Goal: Communication & Community: Share content

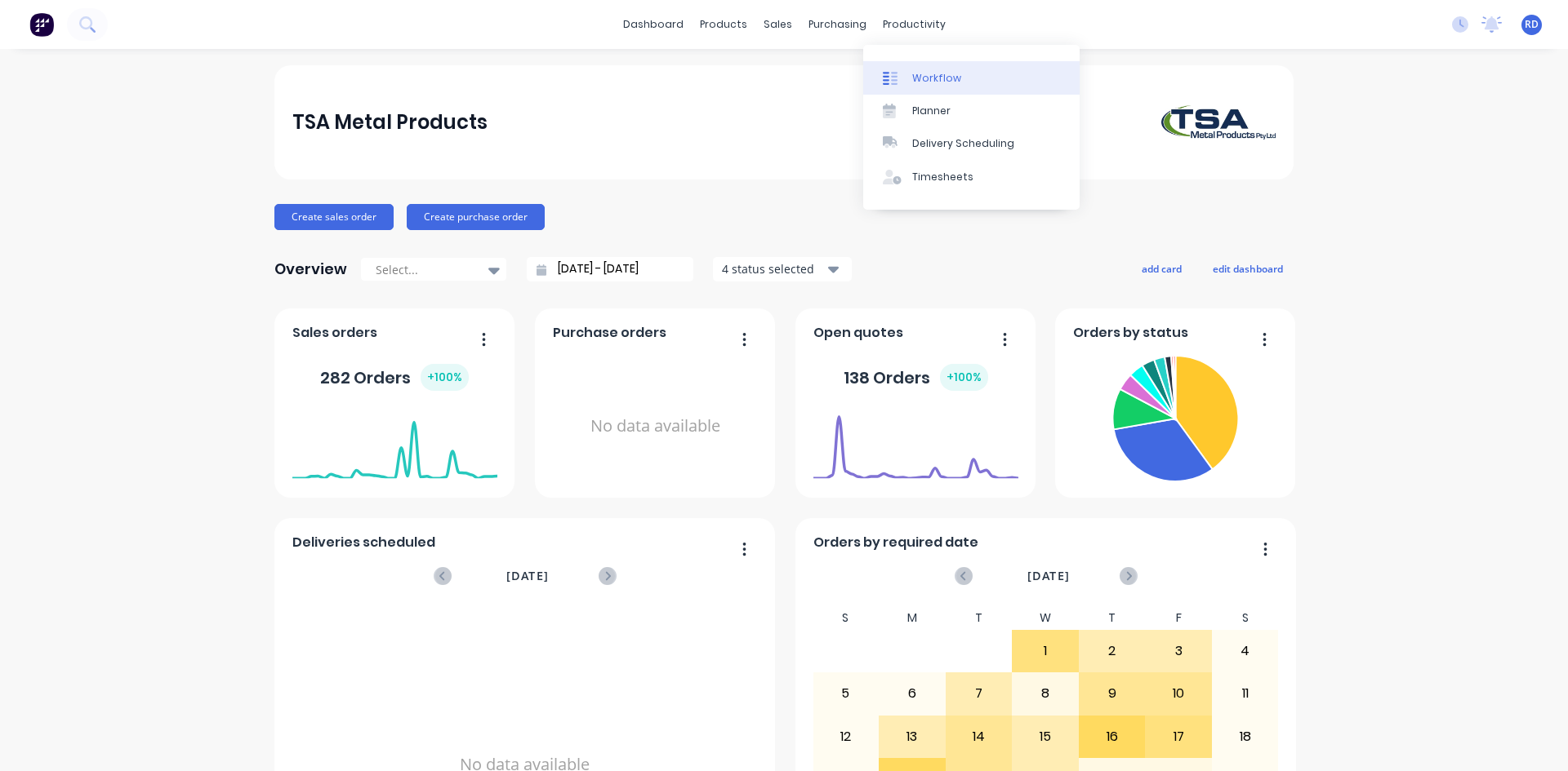
click at [926, 78] on div "Workflow" at bounding box center [937, 78] width 49 height 15
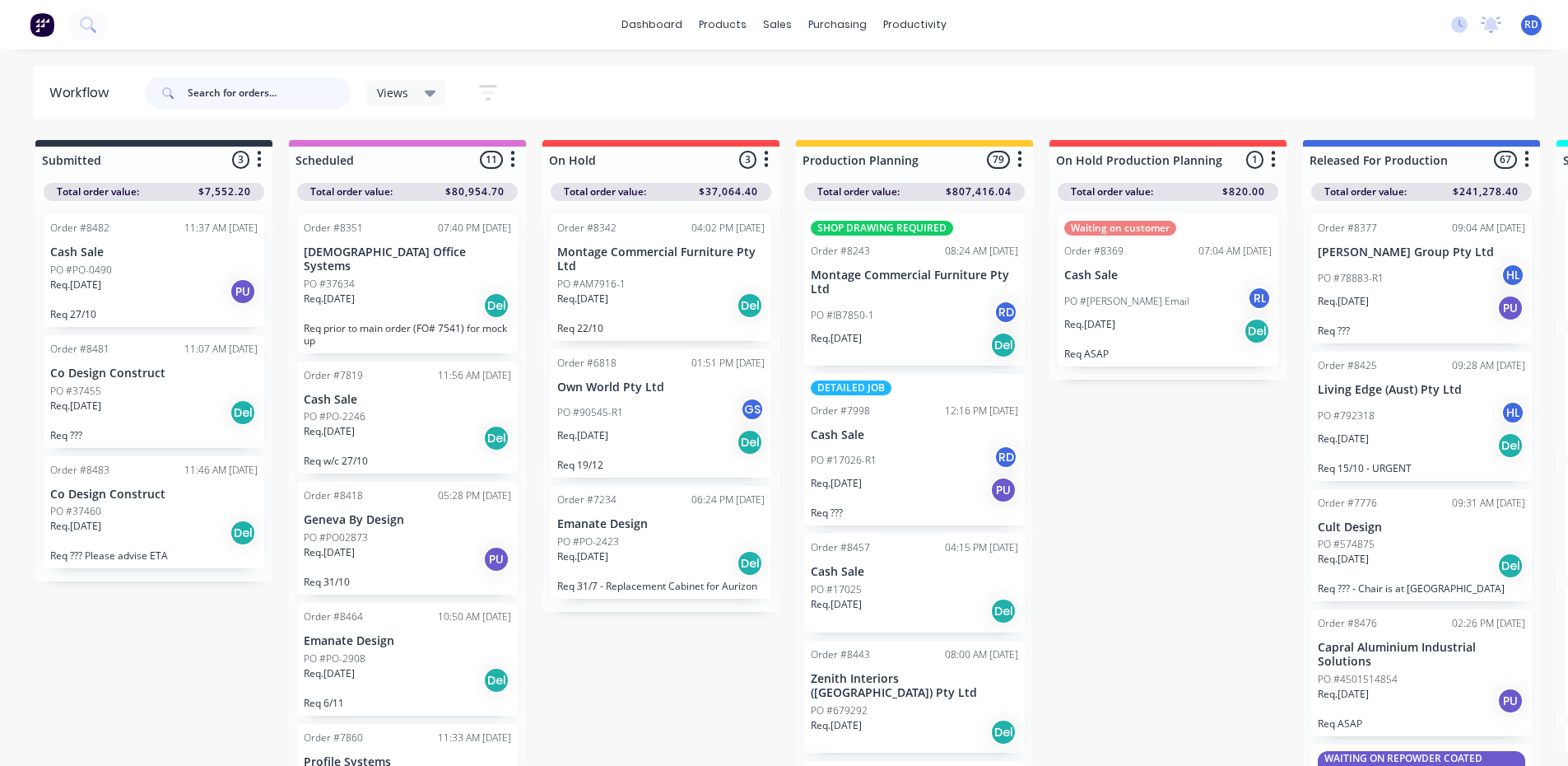
click at [240, 92] on input "text" at bounding box center [270, 94] width 163 height 33
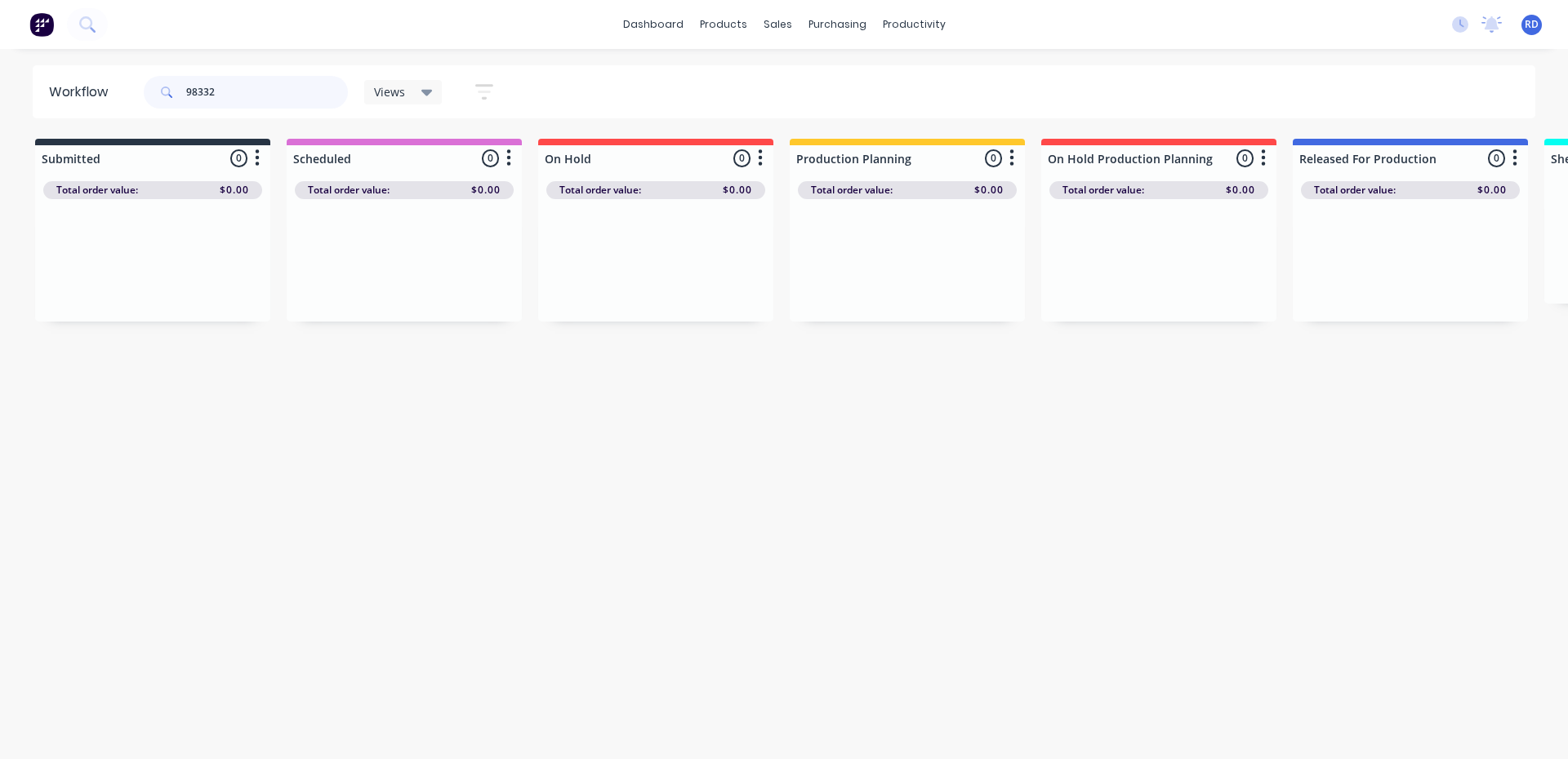
click at [220, 78] on input "98332" at bounding box center [267, 93] width 162 height 33
drag, startPoint x: 220, startPoint y: 92, endPoint x: 196, endPoint y: 92, distance: 24.0
click at [196, 92] on input "98332" at bounding box center [267, 93] width 162 height 33
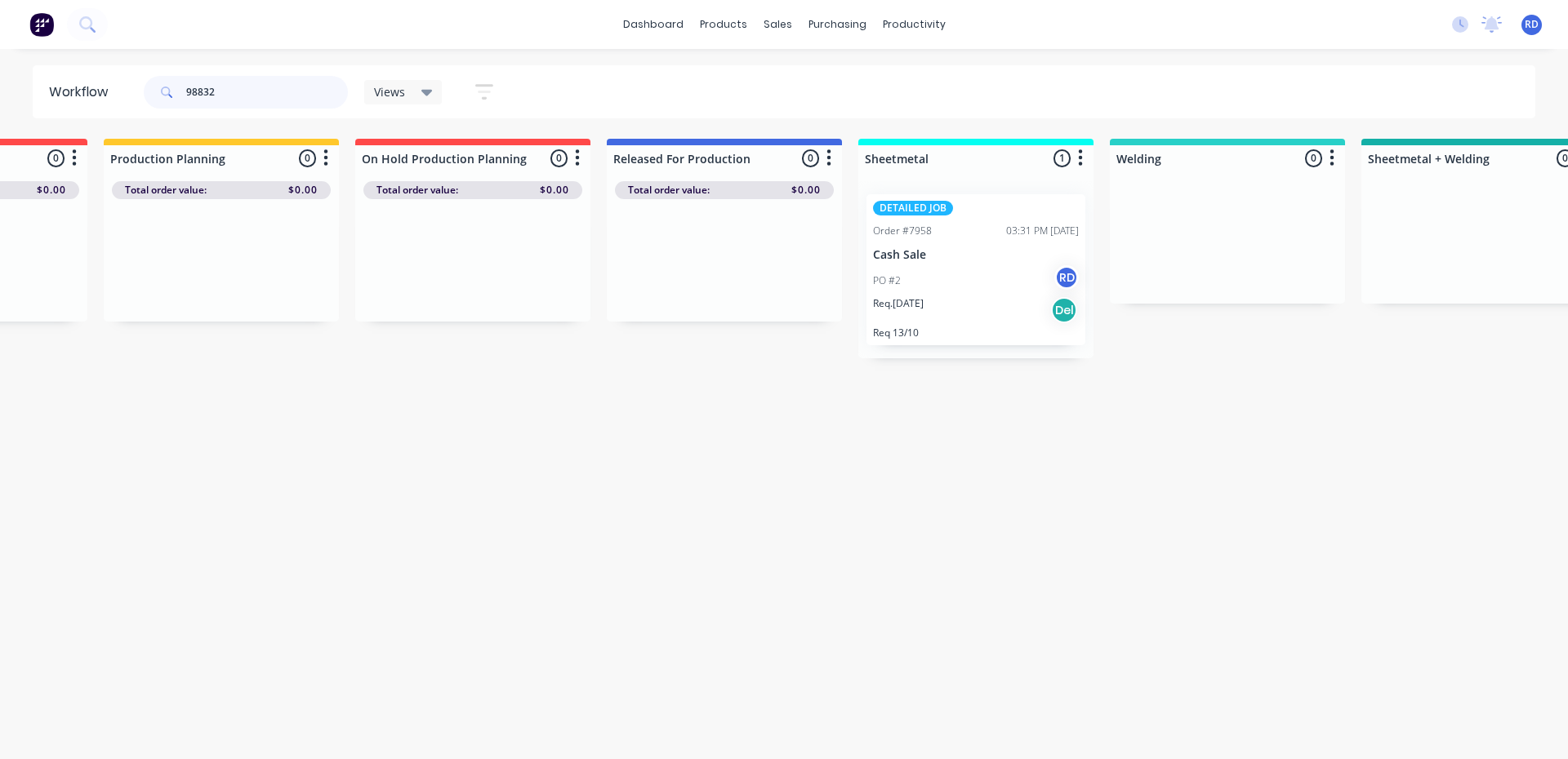
scroll to position [0, 694]
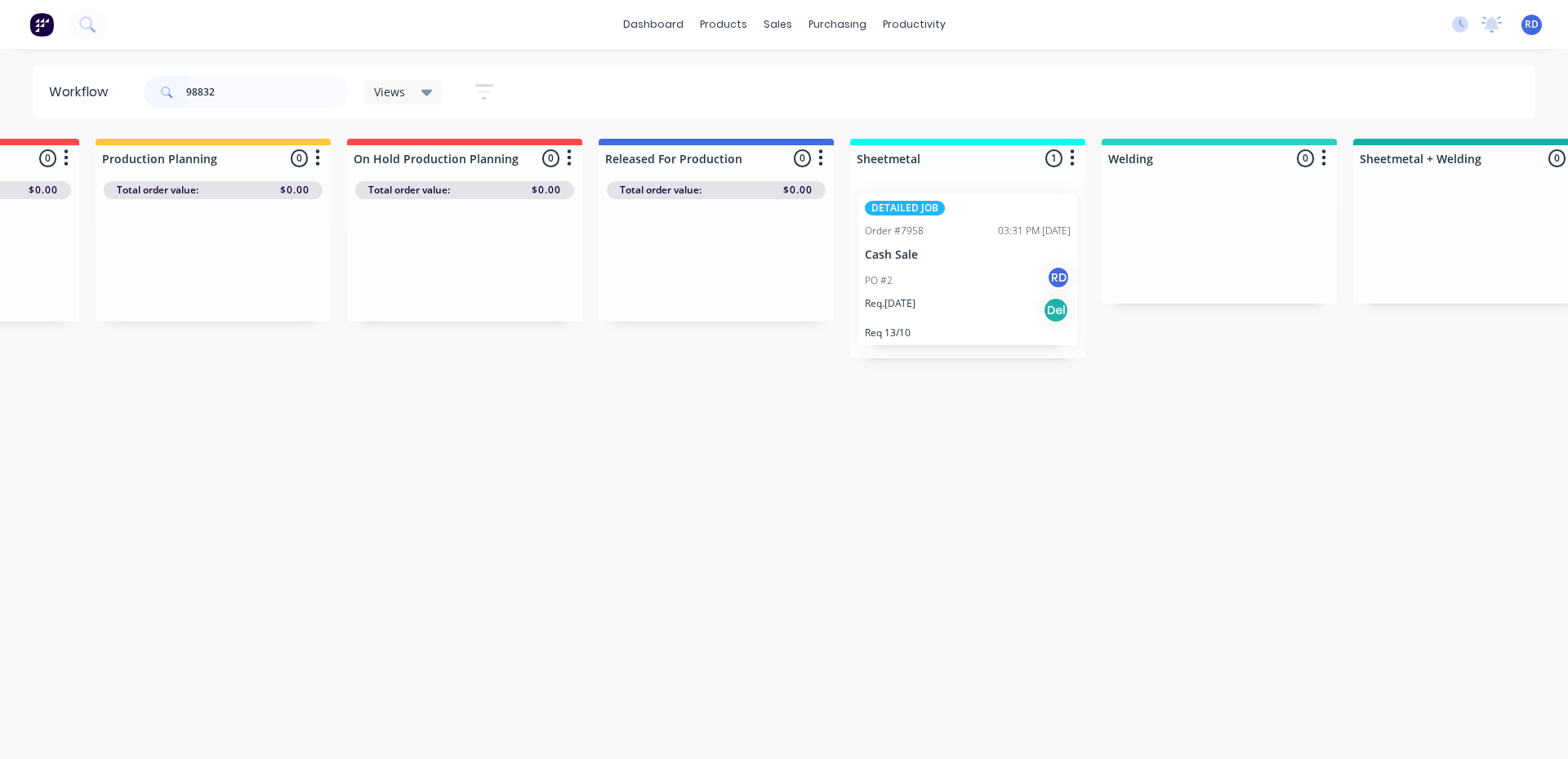
click at [920, 282] on div "PO #2 RD" at bounding box center [968, 281] width 206 height 31
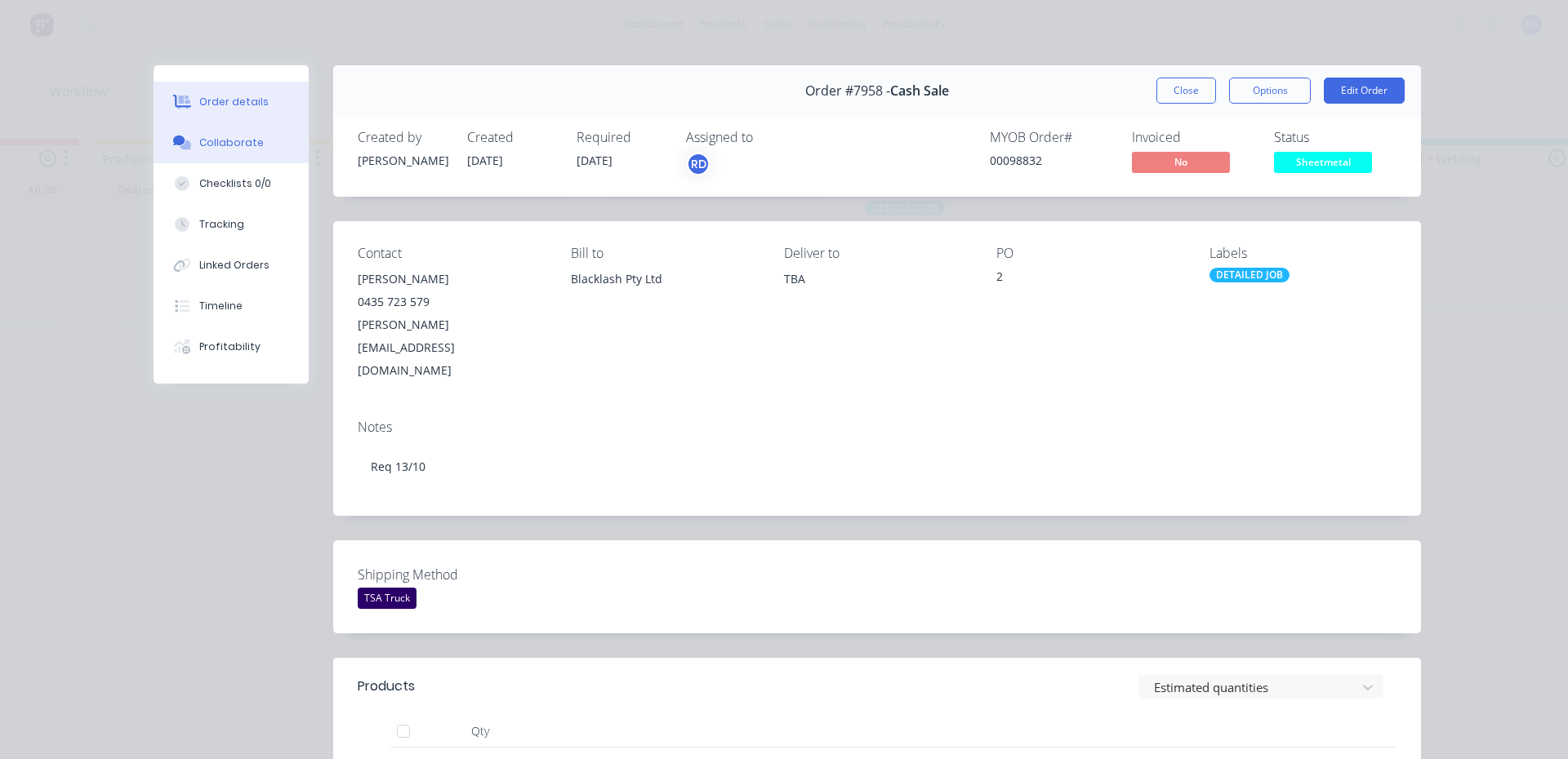
click at [237, 145] on div "Collaborate" at bounding box center [231, 143] width 65 height 15
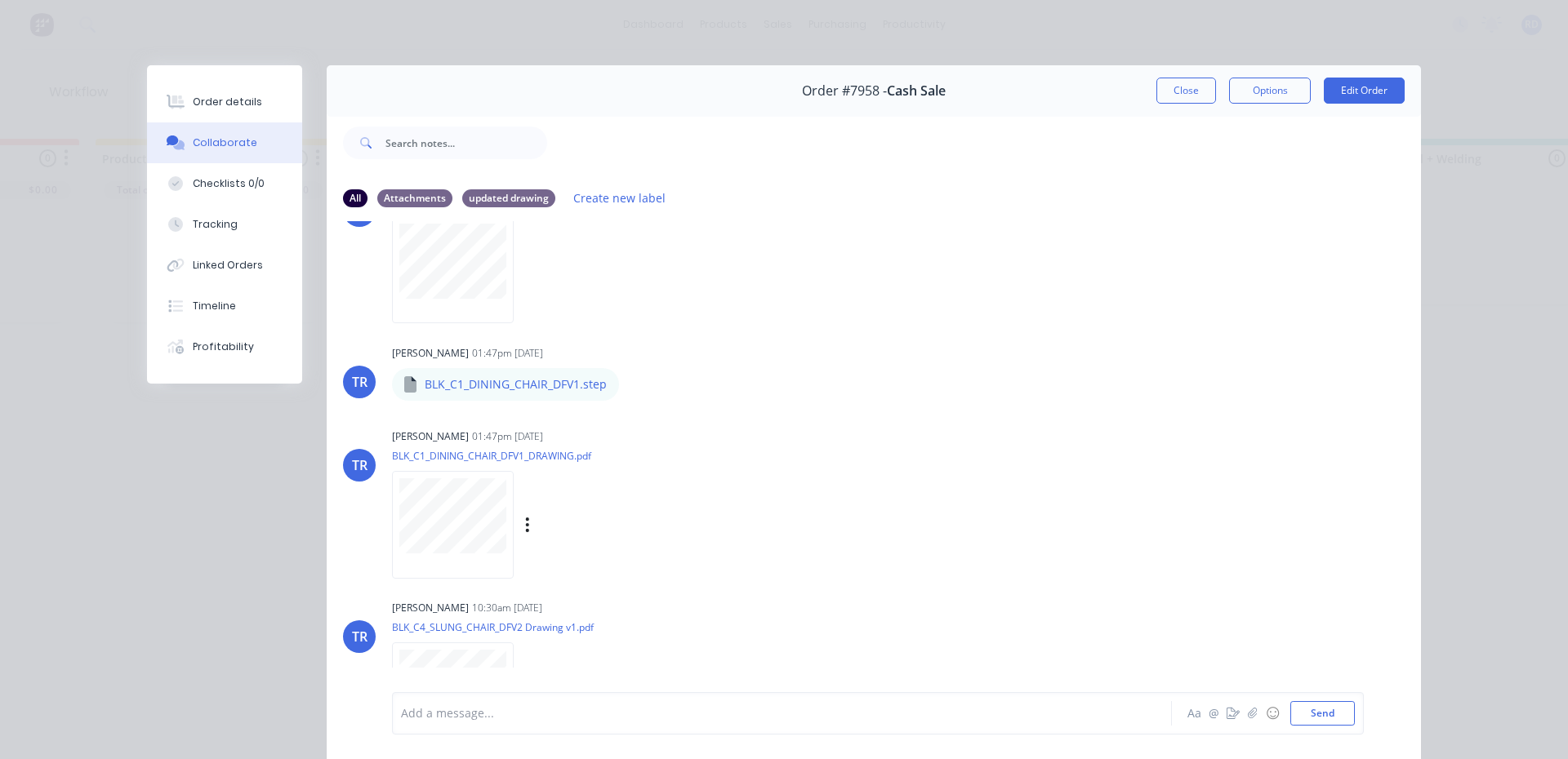
scroll to position [754, 0]
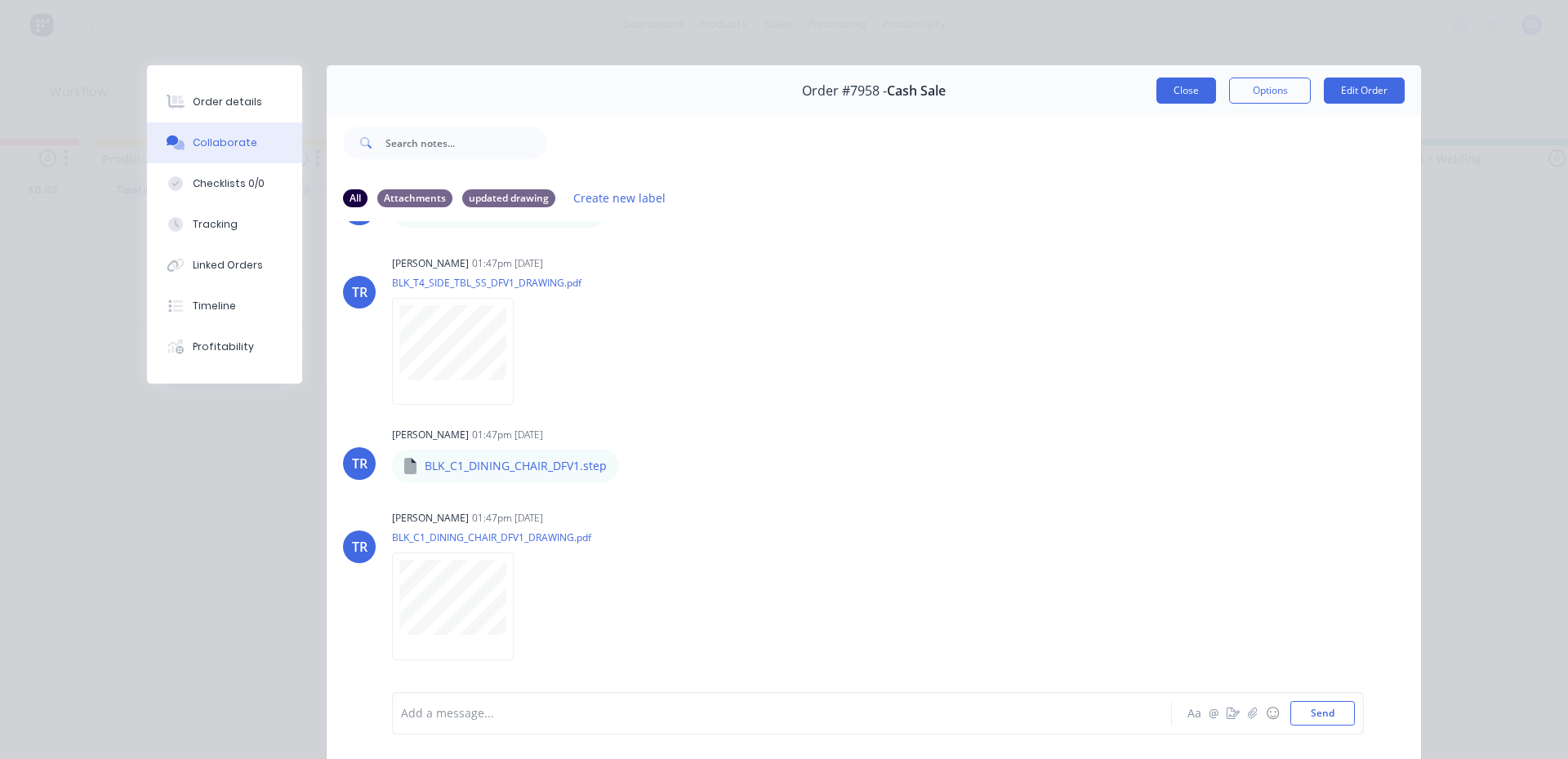
click at [1188, 93] on button "Close" at bounding box center [1186, 90] width 60 height 26
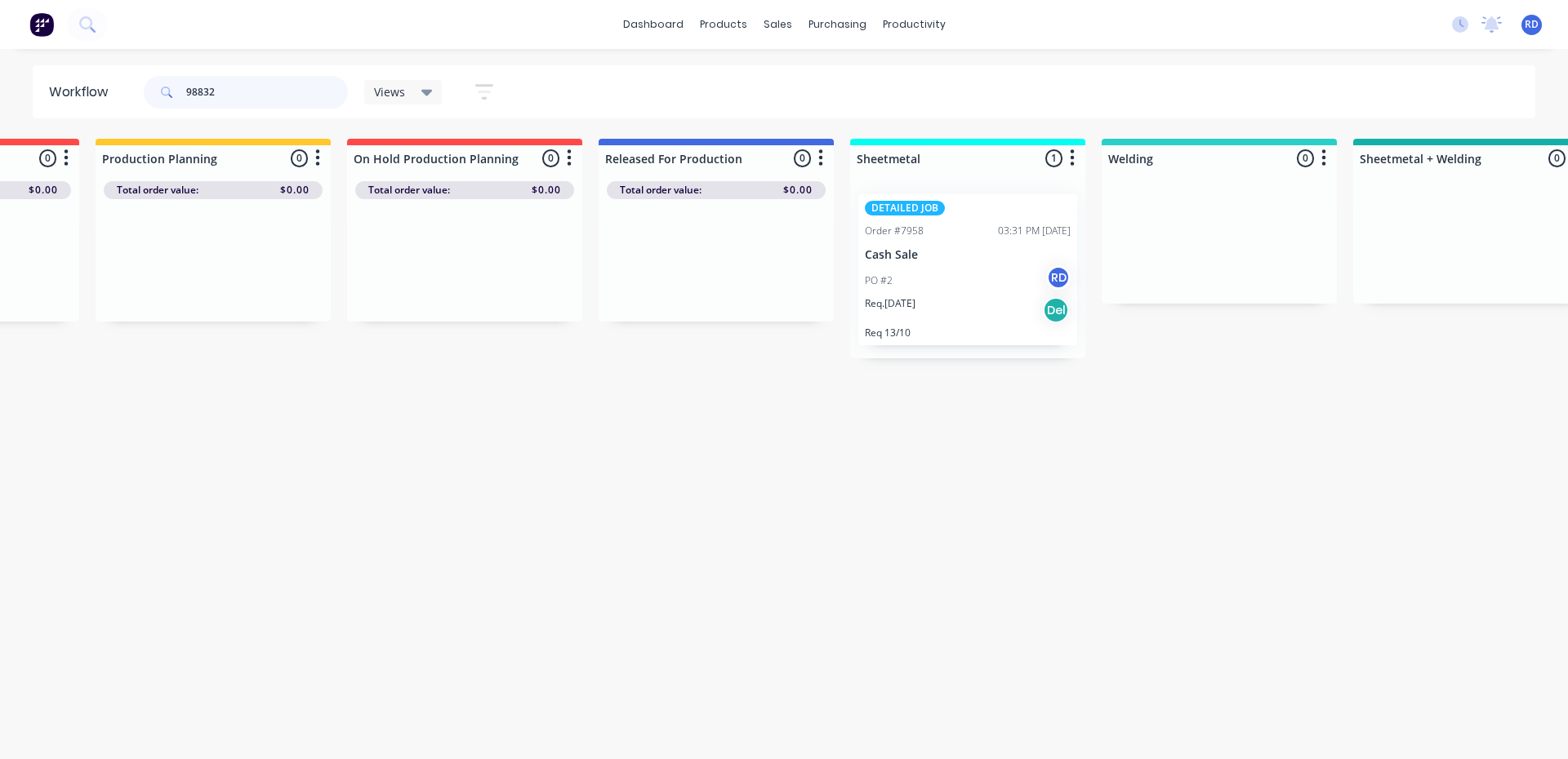
drag, startPoint x: 212, startPoint y: 95, endPoint x: 152, endPoint y: 96, distance: 60.0
click at [152, 98] on div "98832" at bounding box center [246, 93] width 204 height 33
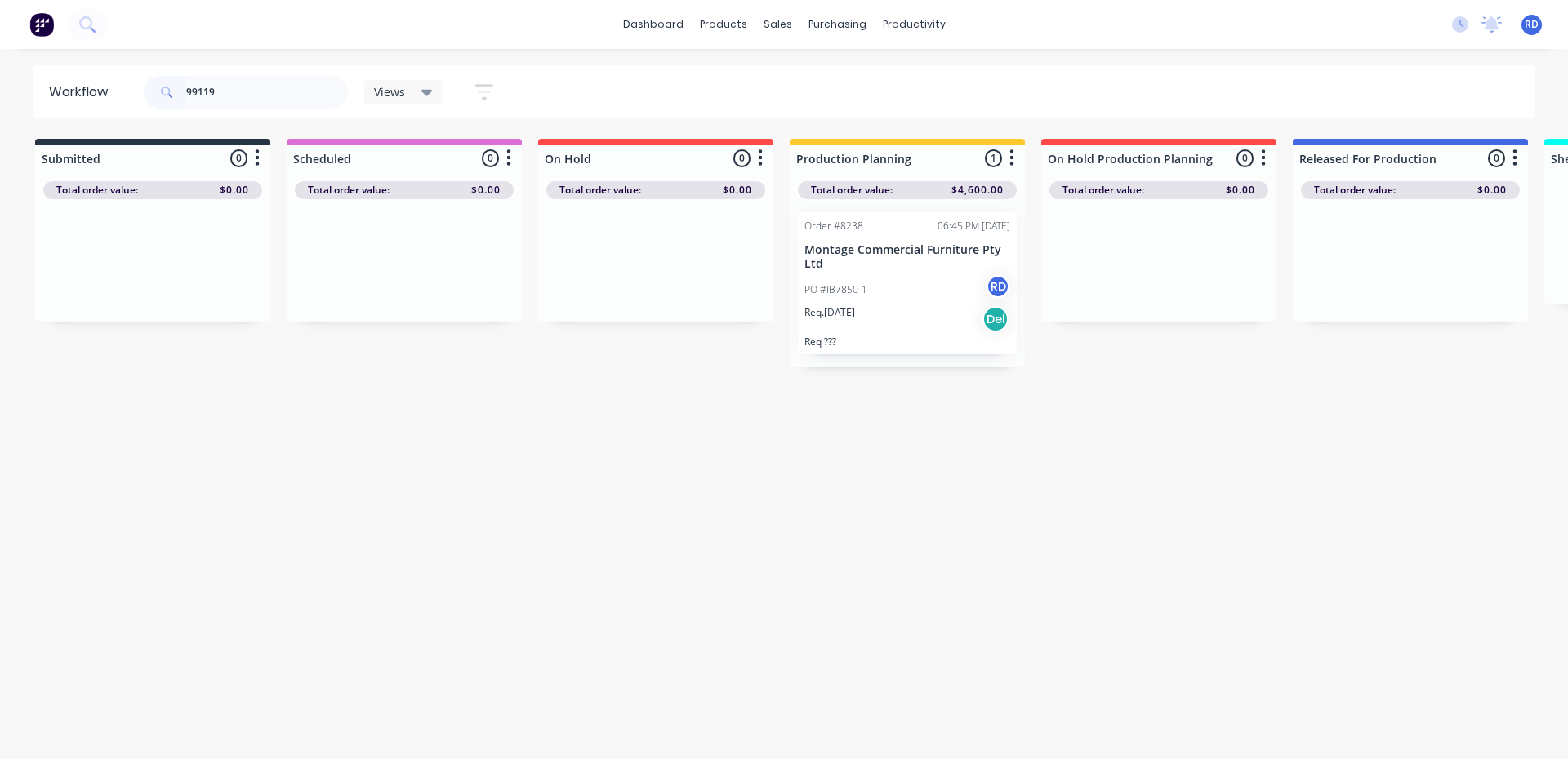
click at [871, 295] on div "PO #IB7850-1 RD" at bounding box center [907, 290] width 206 height 31
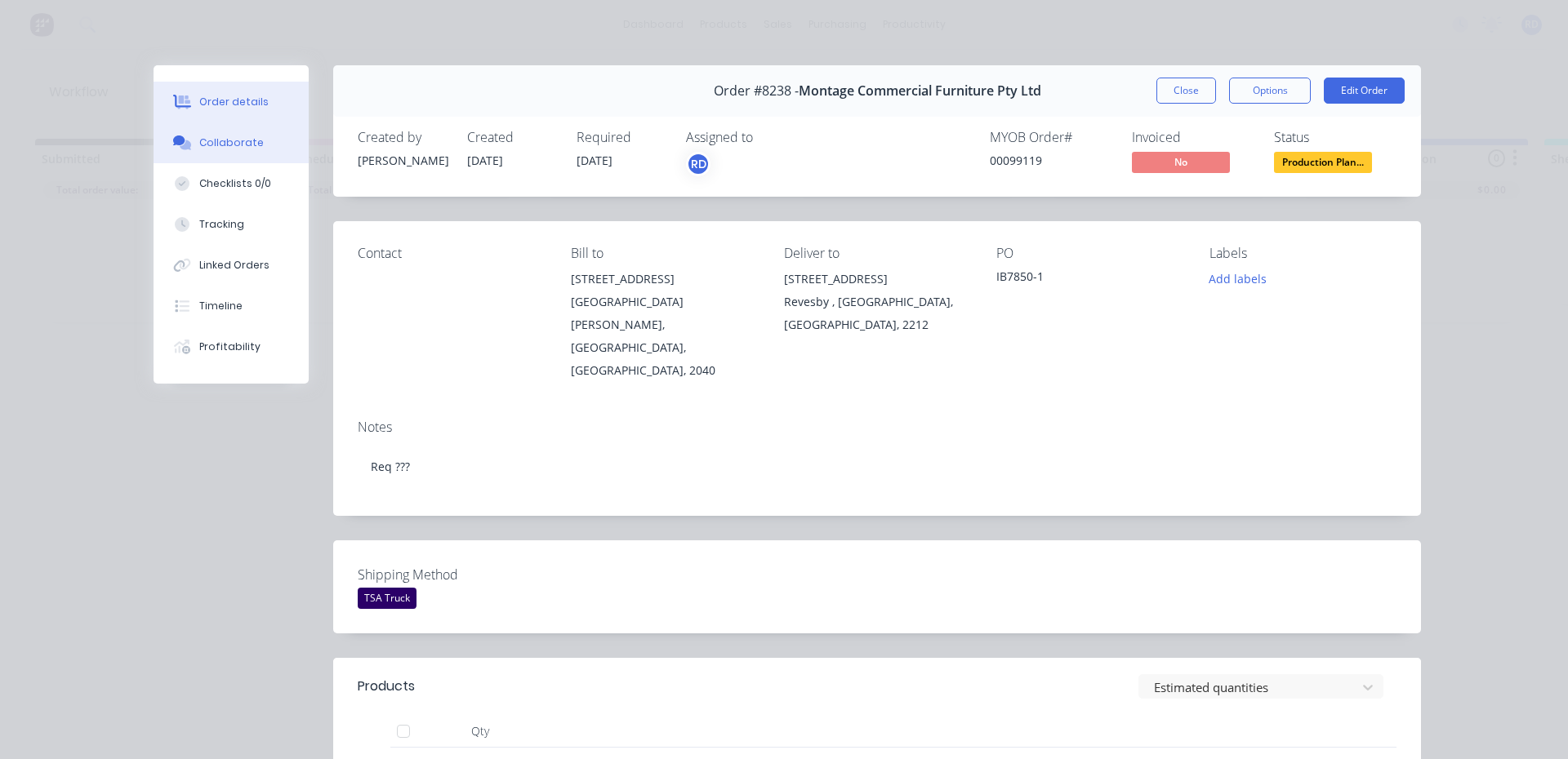
click at [237, 146] on div "Collaborate" at bounding box center [231, 143] width 65 height 15
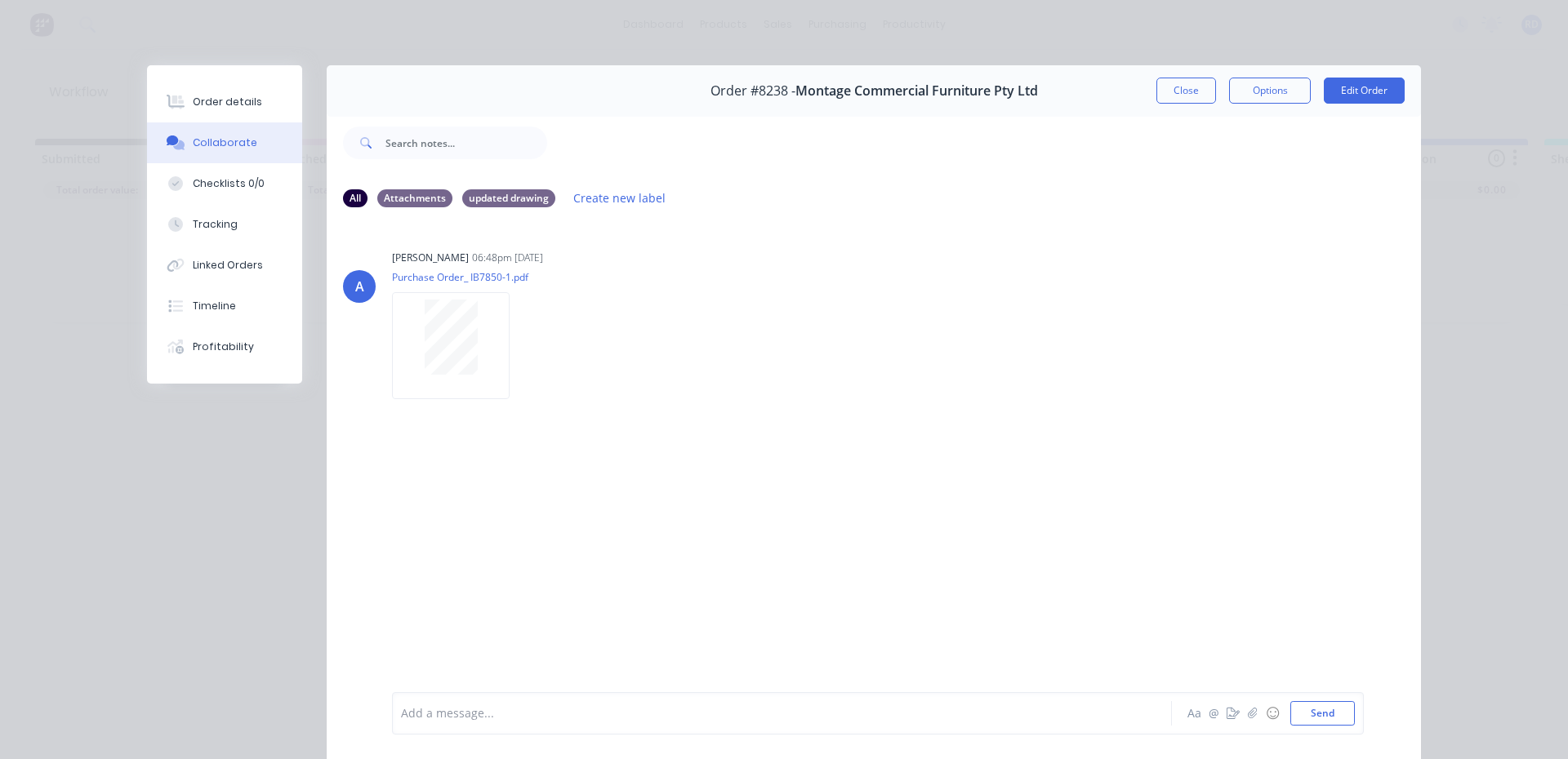
scroll to position [82, 0]
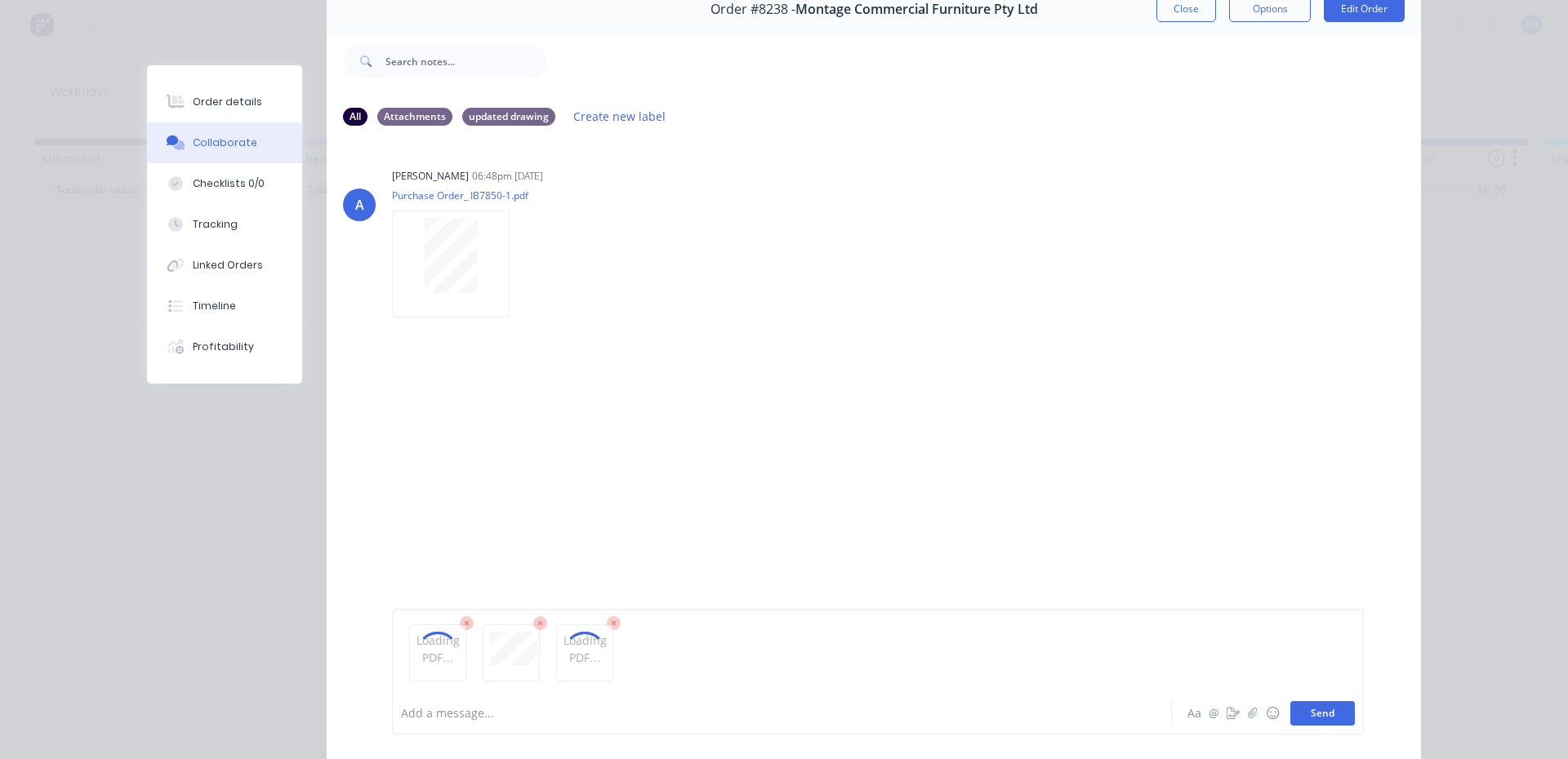
click at [1325, 717] on button "Send" at bounding box center [1322, 713] width 65 height 25
click at [609, 621] on icon at bounding box center [614, 624] width 15 height 15
click at [538, 626] on icon at bounding box center [539, 624] width 5 height 5
click at [457, 627] on div at bounding box center [437, 653] width 55 height 55
click at [465, 627] on icon at bounding box center [467, 624] width 15 height 15
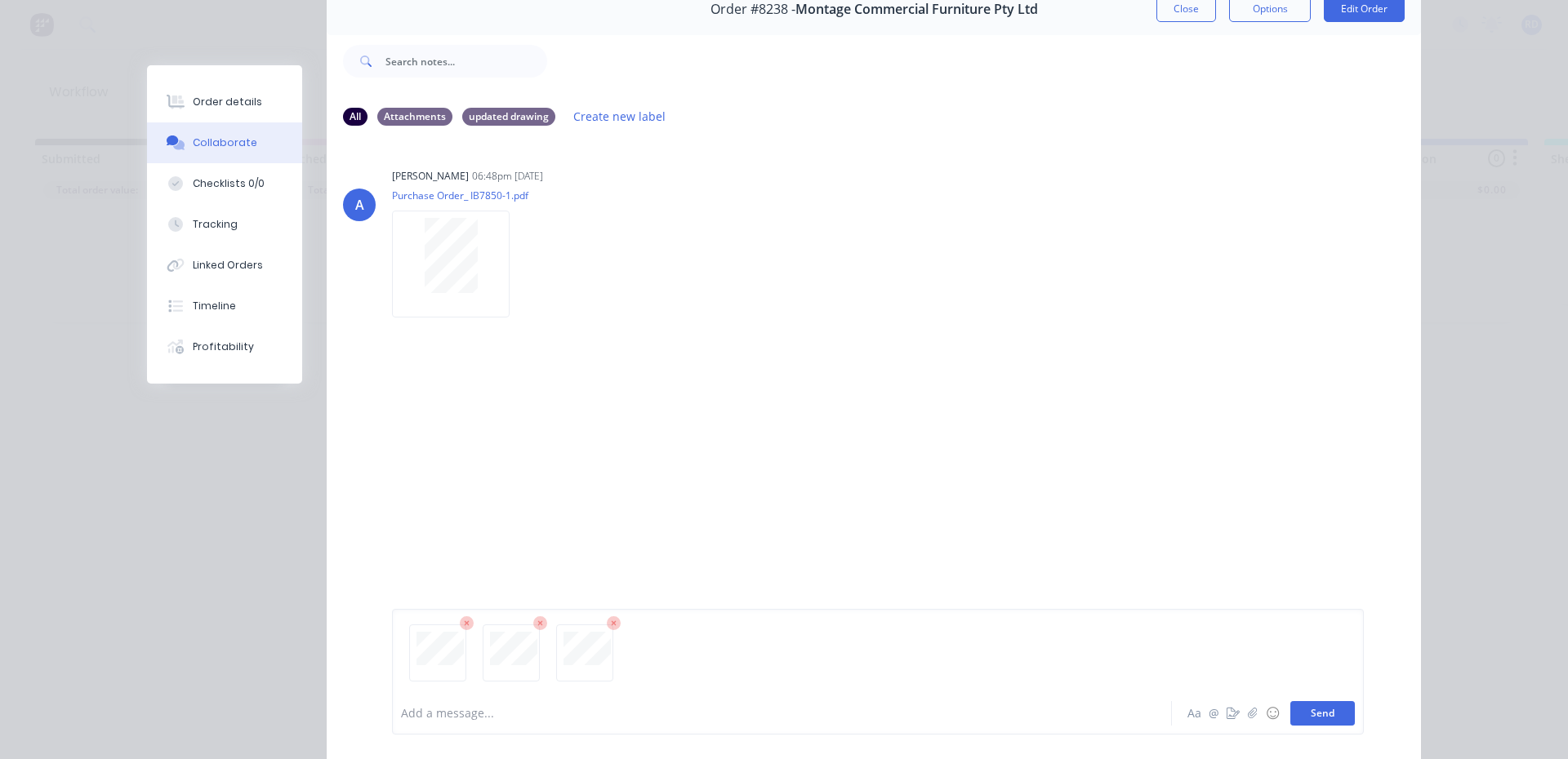
click at [1335, 719] on button "Send" at bounding box center [1322, 713] width 65 height 25
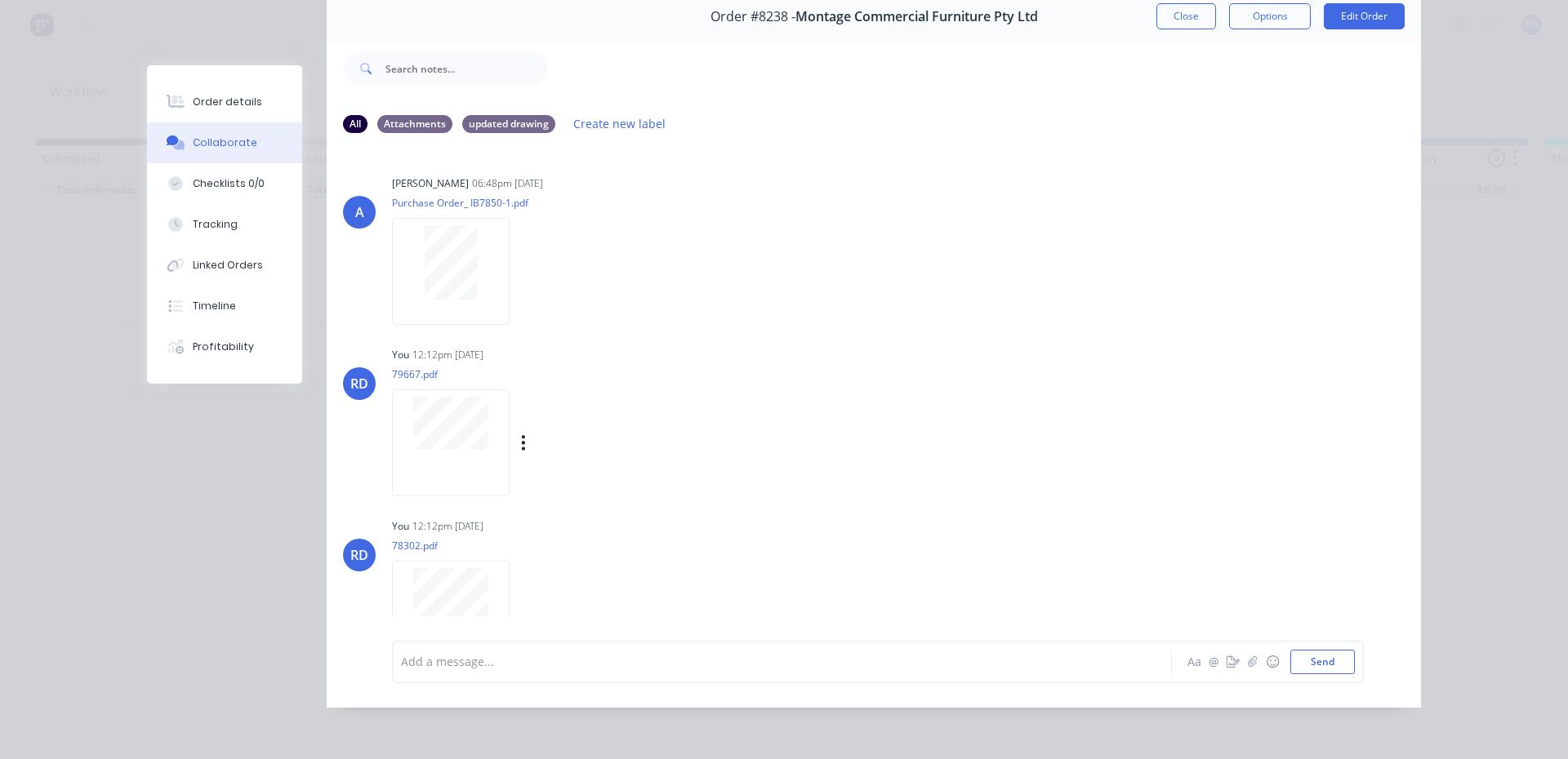
scroll to position [0, 0]
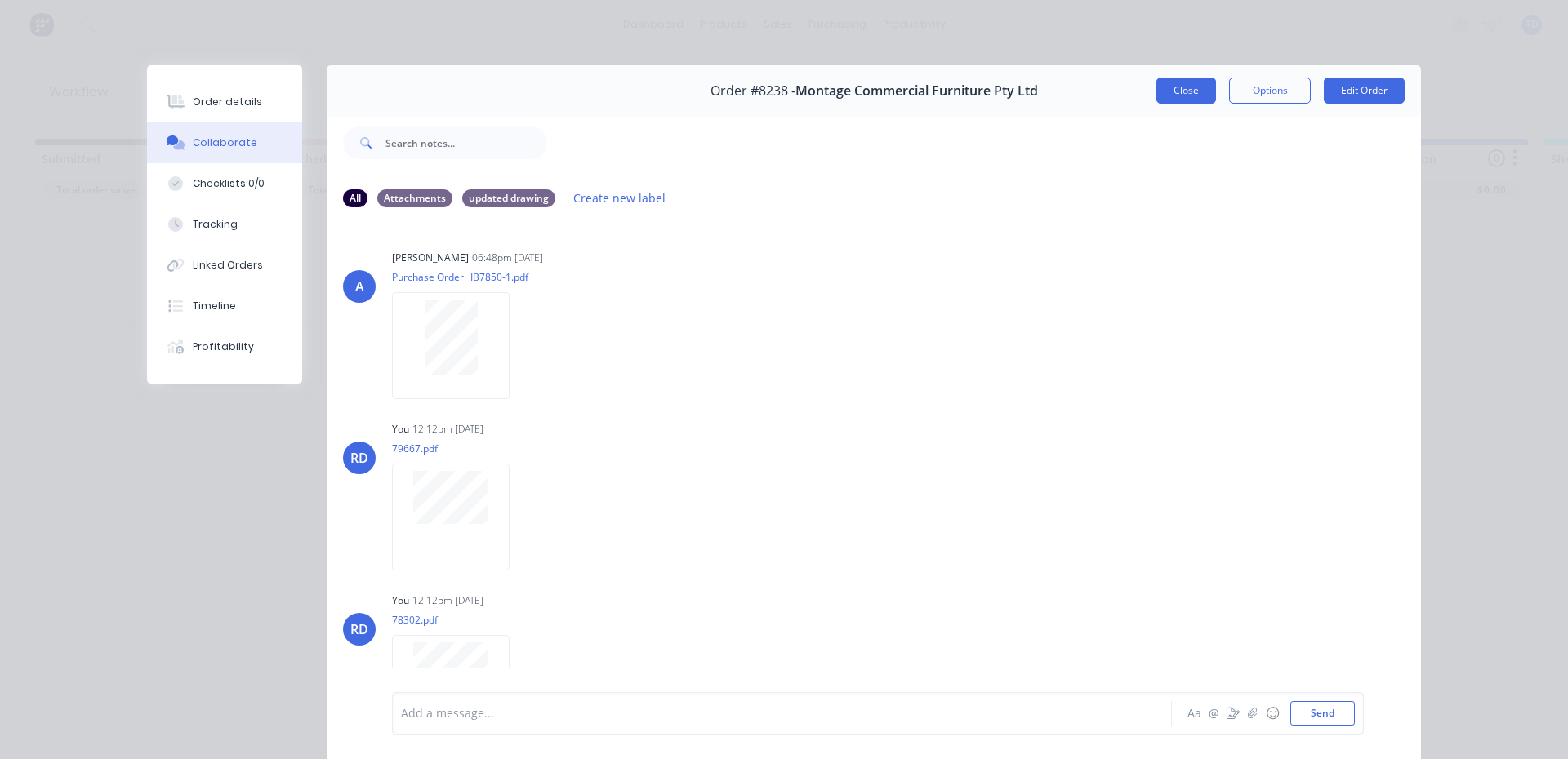
click at [1177, 103] on button "Close" at bounding box center [1186, 90] width 60 height 26
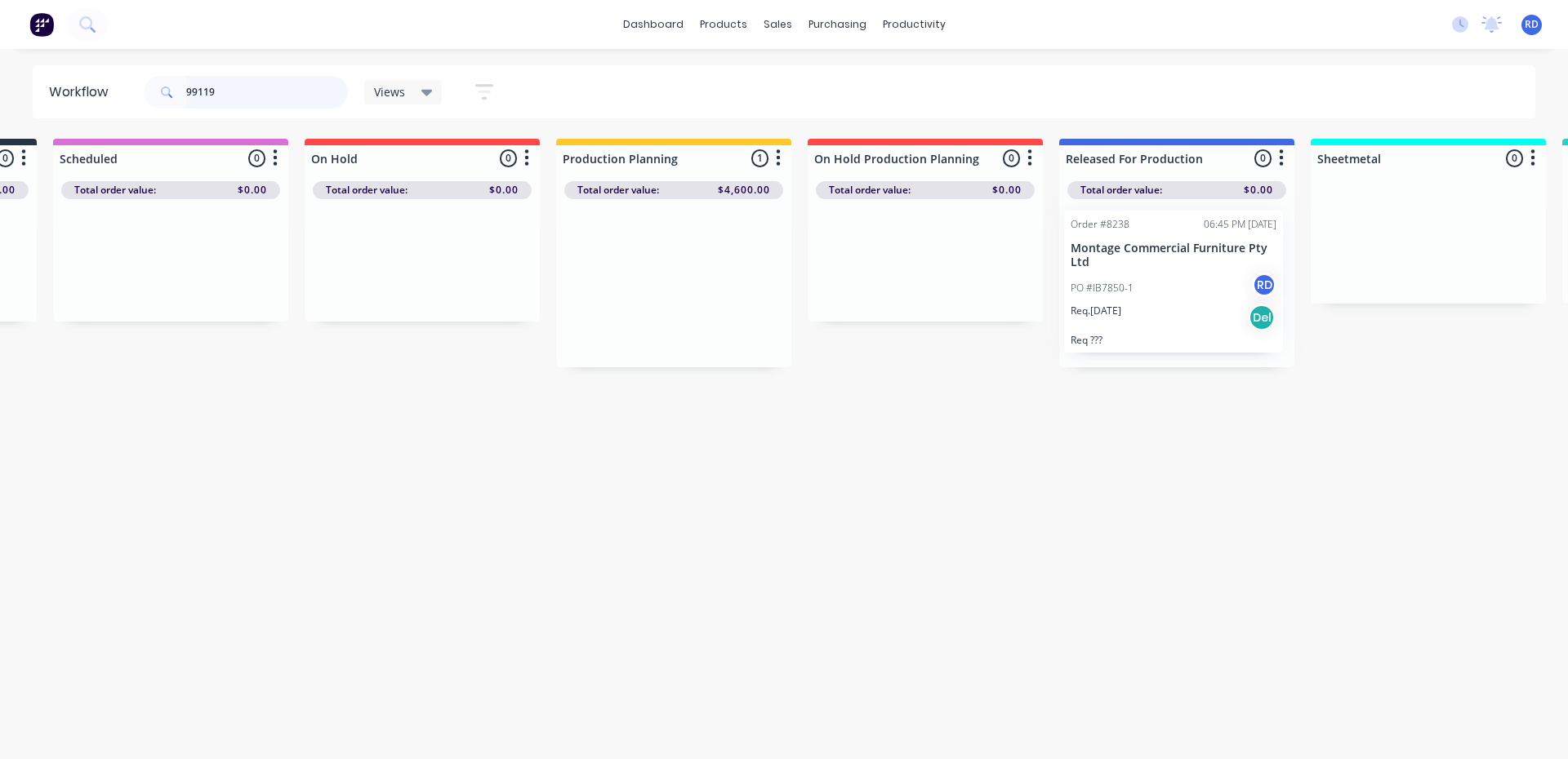
scroll to position [0, 238]
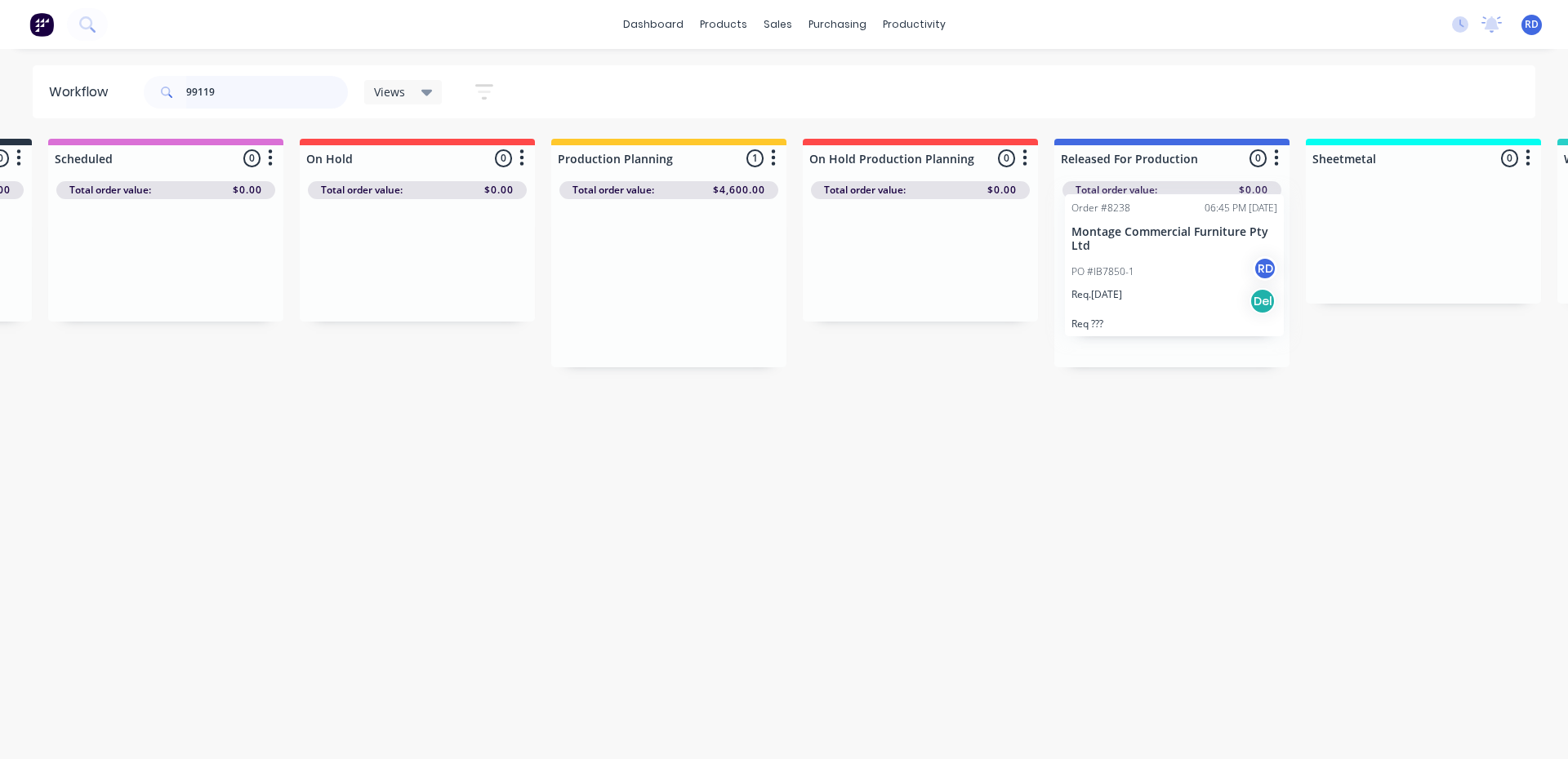
drag, startPoint x: 885, startPoint y: 254, endPoint x: 1155, endPoint y: 228, distance: 271.2
click at [1157, 228] on div "Submitted 0 Sort By Created date Required date Order number Customer name Most …" at bounding box center [1347, 253] width 3197 height 228
drag, startPoint x: 223, startPoint y: 92, endPoint x: 205, endPoint y: 97, distance: 18.7
click at [205, 97] on input "99119" at bounding box center [267, 93] width 162 height 33
type input "99124"
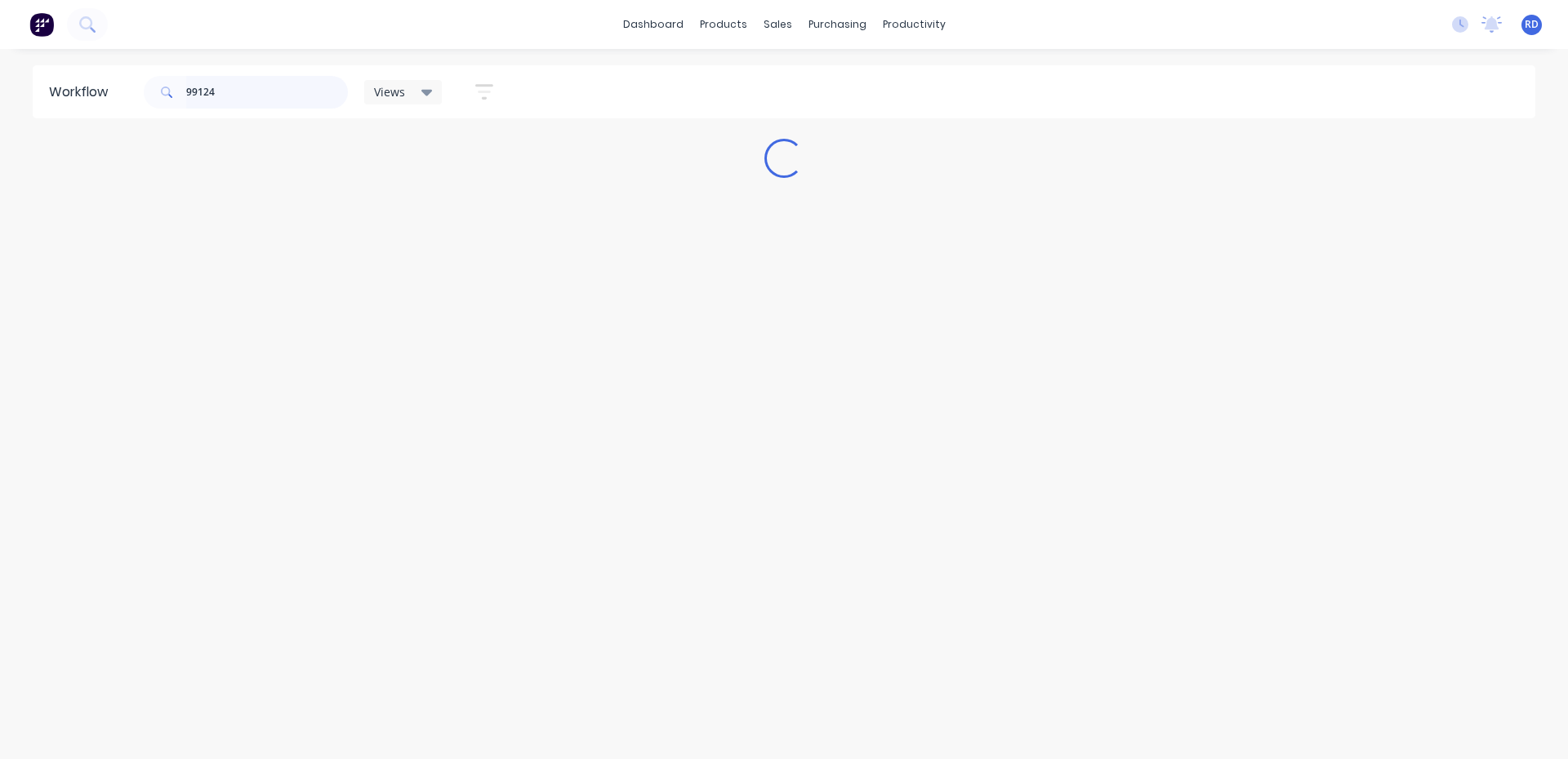
scroll to position [0, 0]
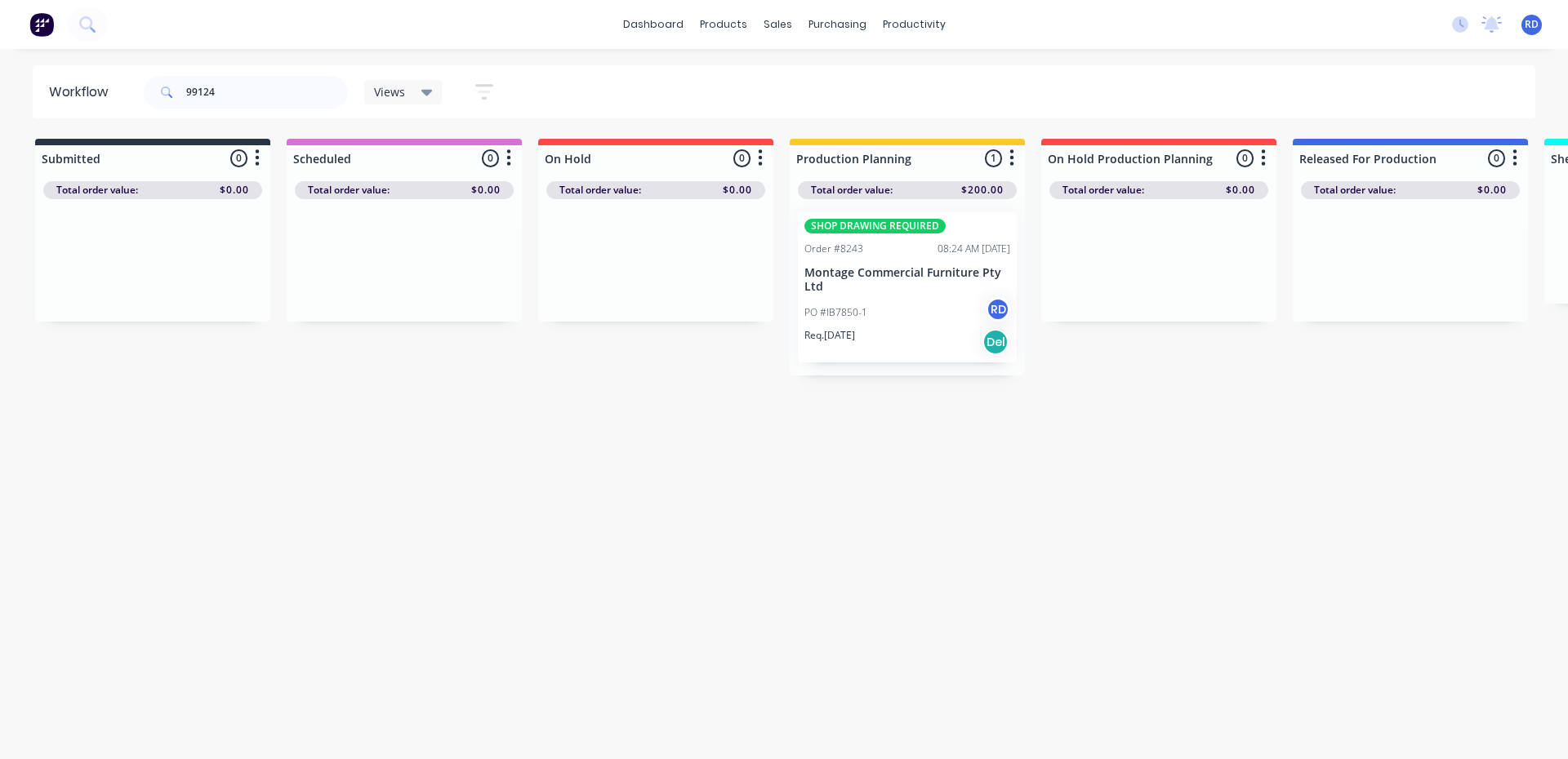
click at [870, 283] on p "Montage Commercial Furniture Pty Ltd" at bounding box center [907, 280] width 206 height 28
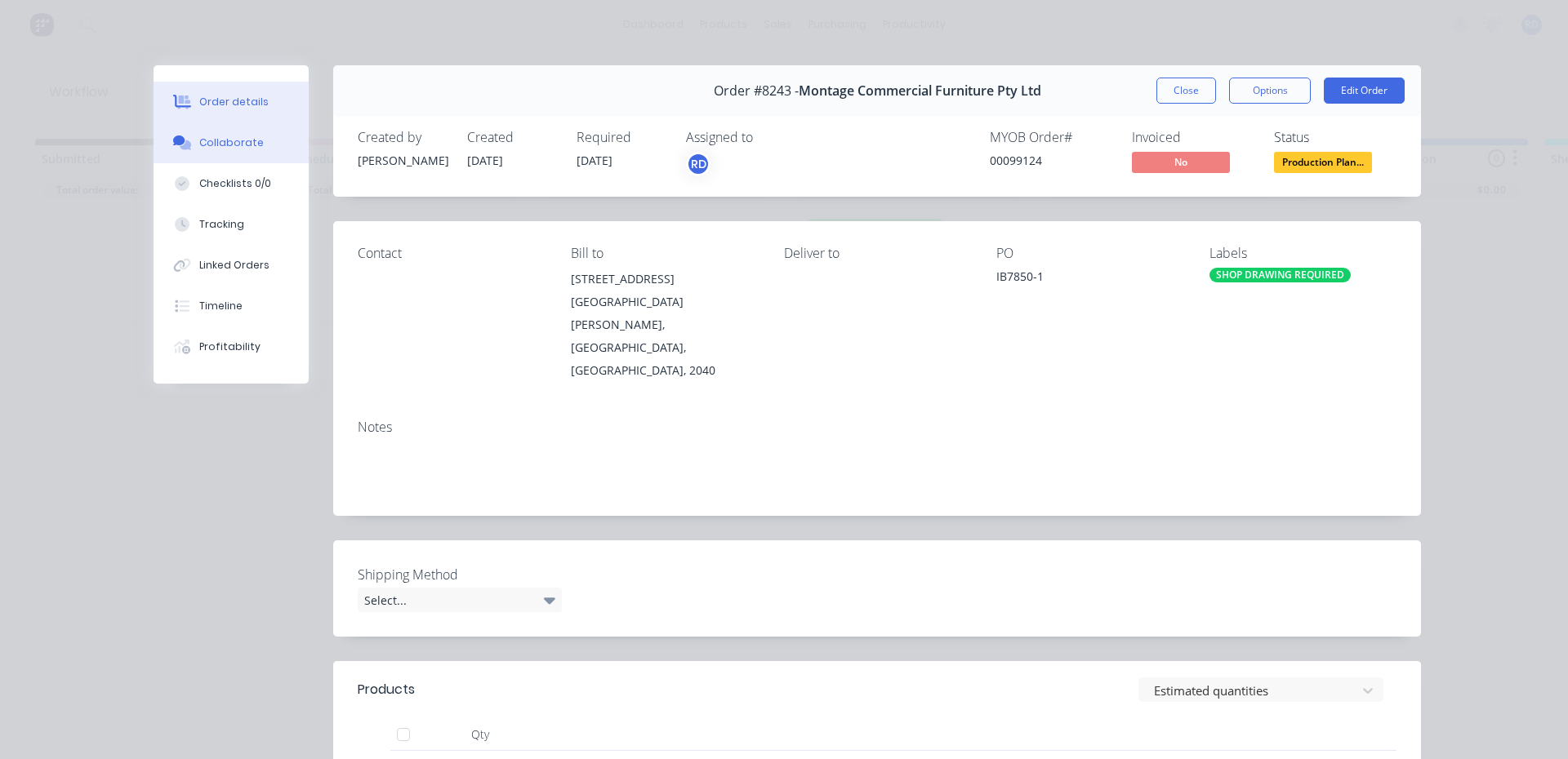
click at [203, 145] on div "Collaborate" at bounding box center [231, 143] width 65 height 15
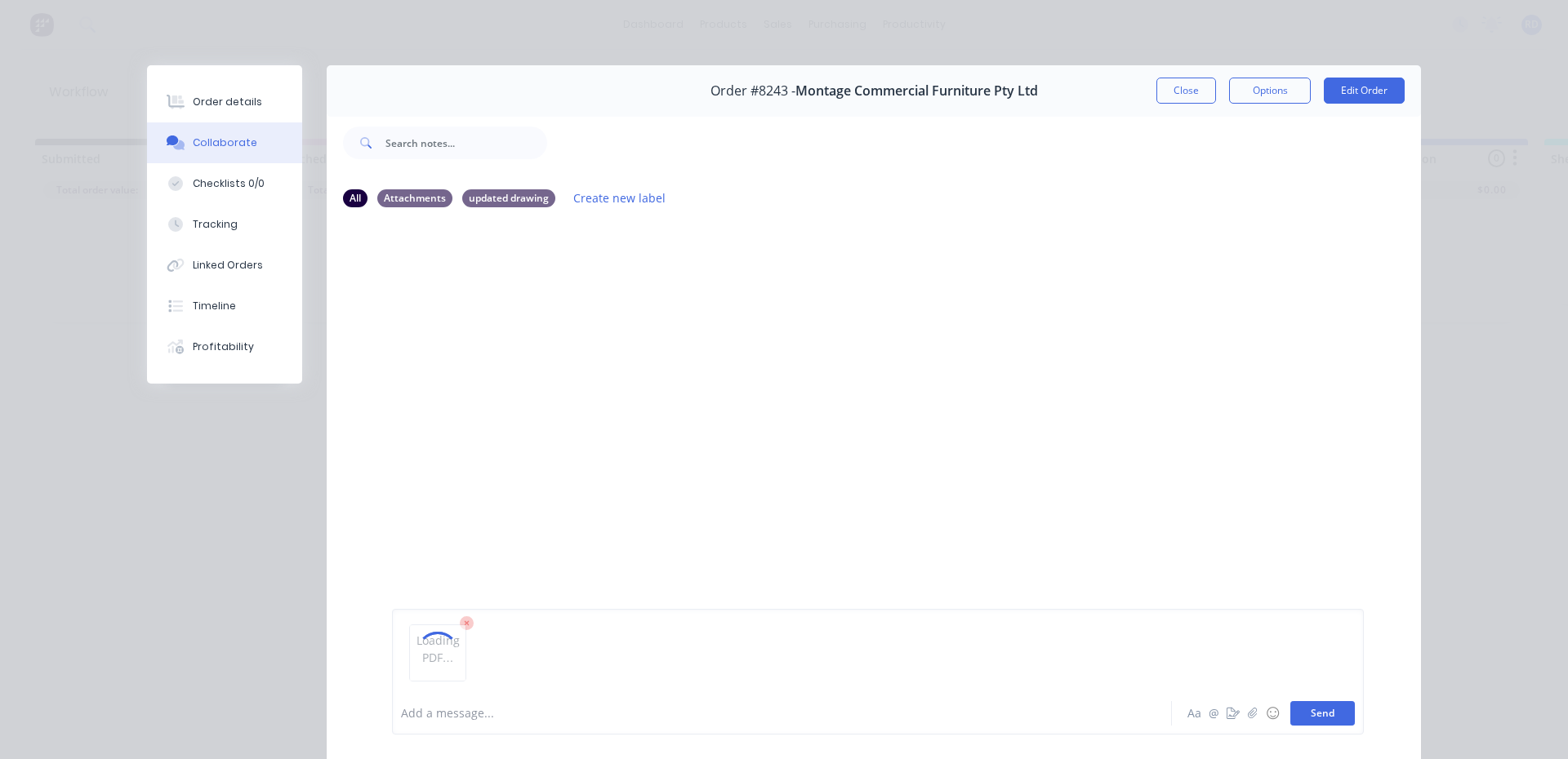
click at [1316, 724] on button "Send" at bounding box center [1322, 713] width 65 height 25
click at [1163, 89] on button "Close" at bounding box center [1186, 90] width 60 height 26
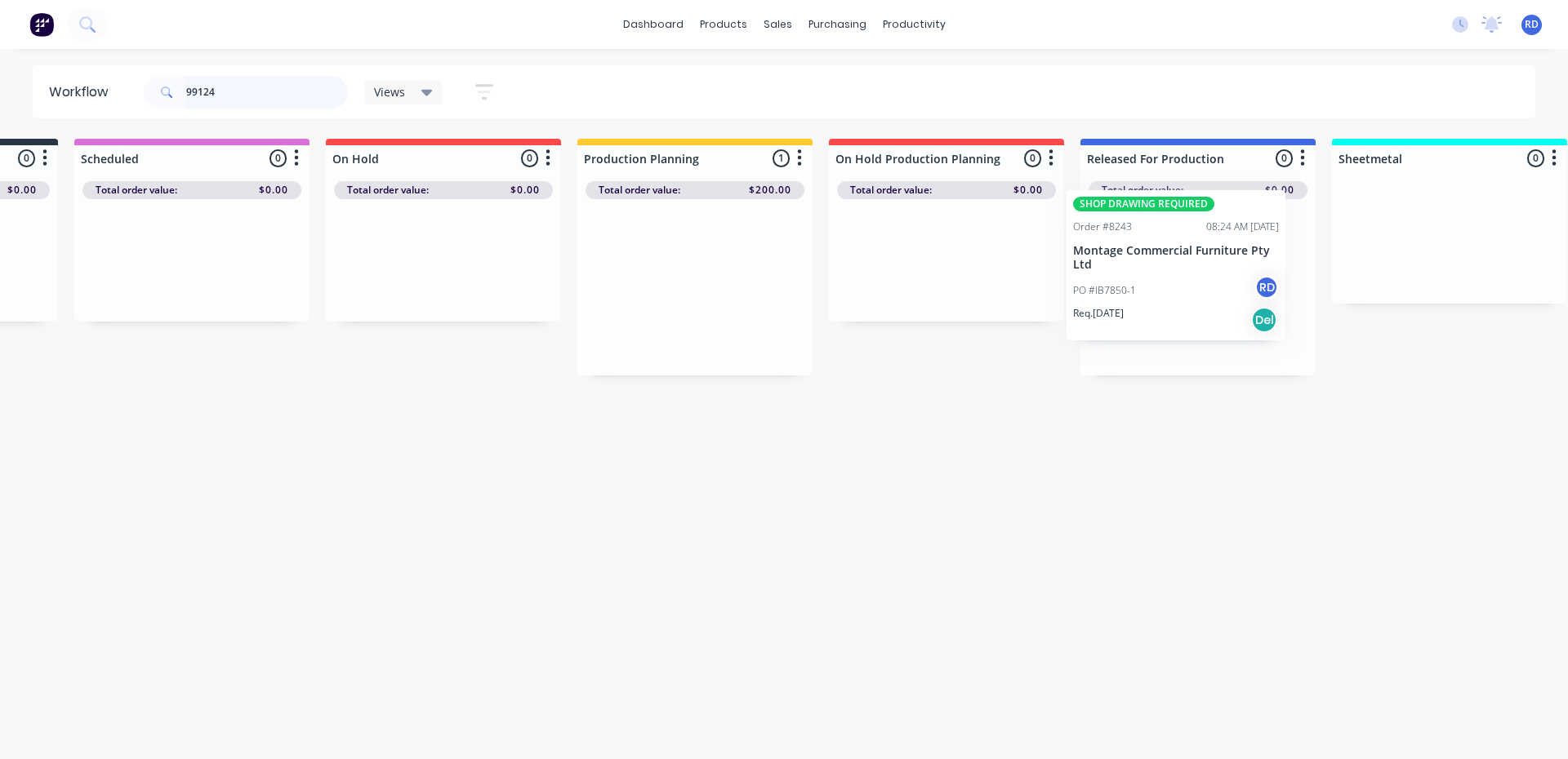
scroll to position [0, 216]
drag, startPoint x: 886, startPoint y: 265, endPoint x: 1161, endPoint y: 239, distance: 276.2
click at [1161, 239] on div "Submitted 0 Sort By Created date Required date Order number Customer name Most …" at bounding box center [1370, 257] width 3197 height 236
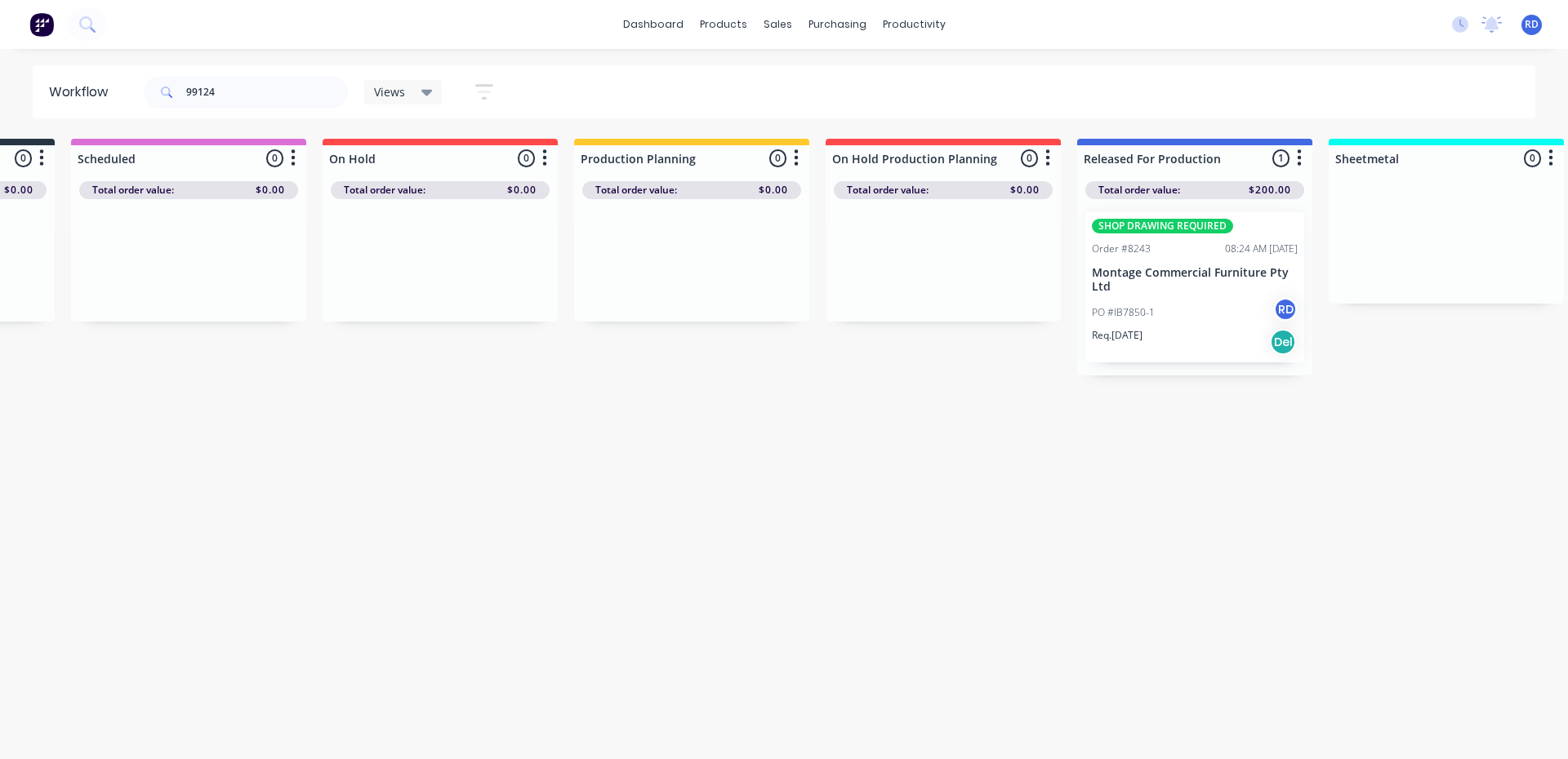
click at [740, 504] on div "Workflow 99124 Views Save new view None (Default) edit Delivery edit Production…" at bounding box center [568, 395] width 1568 height 661
click at [715, 674] on div "Workflow 99124 Views Save new view None (Default) edit Delivery edit Production…" at bounding box center [568, 395] width 1568 height 661
click at [1137, 299] on div "PO #IB7850-1 RD" at bounding box center [1194, 313] width 206 height 31
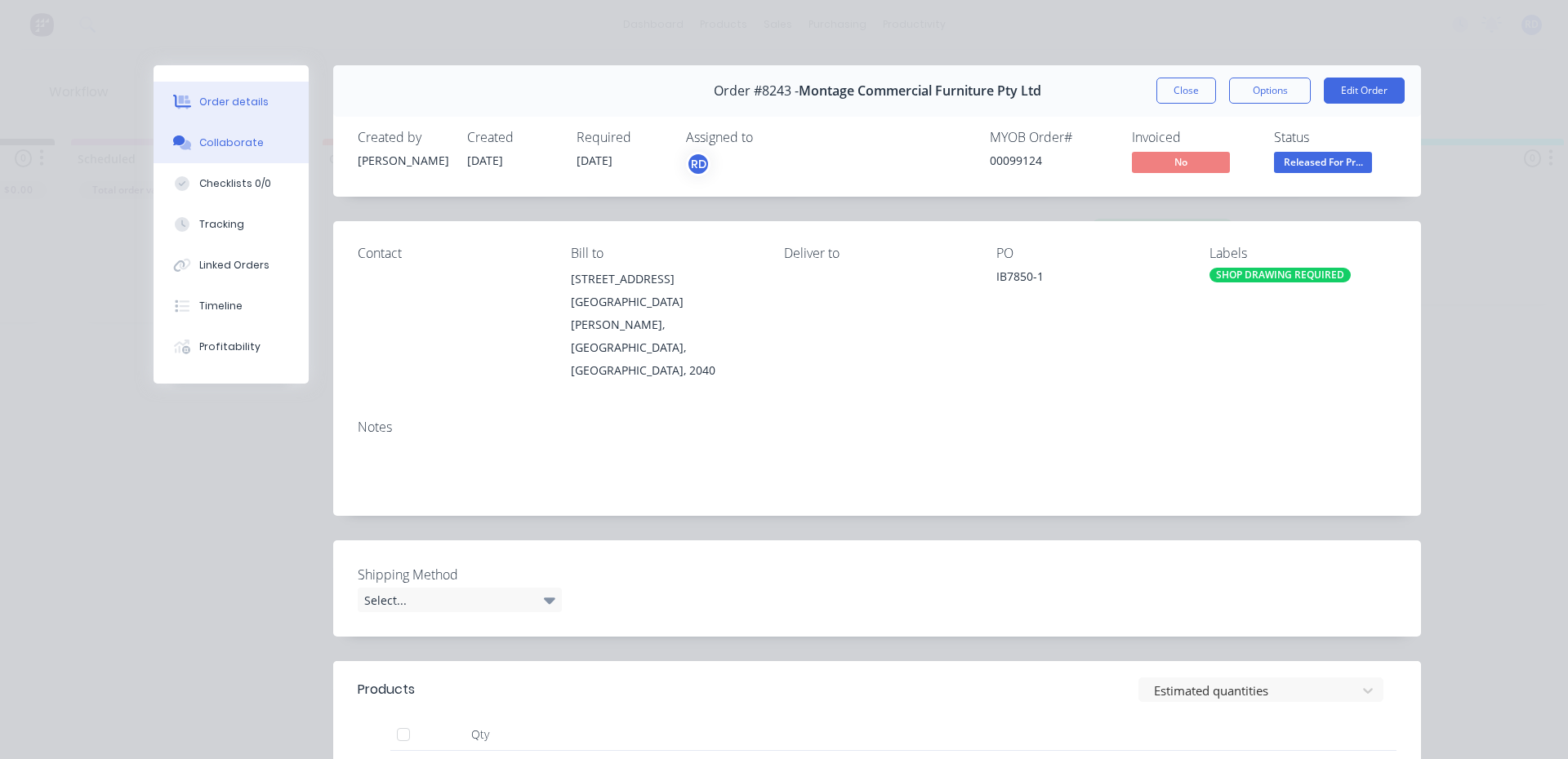
click at [226, 150] on button "Collaborate" at bounding box center [231, 143] width 156 height 41
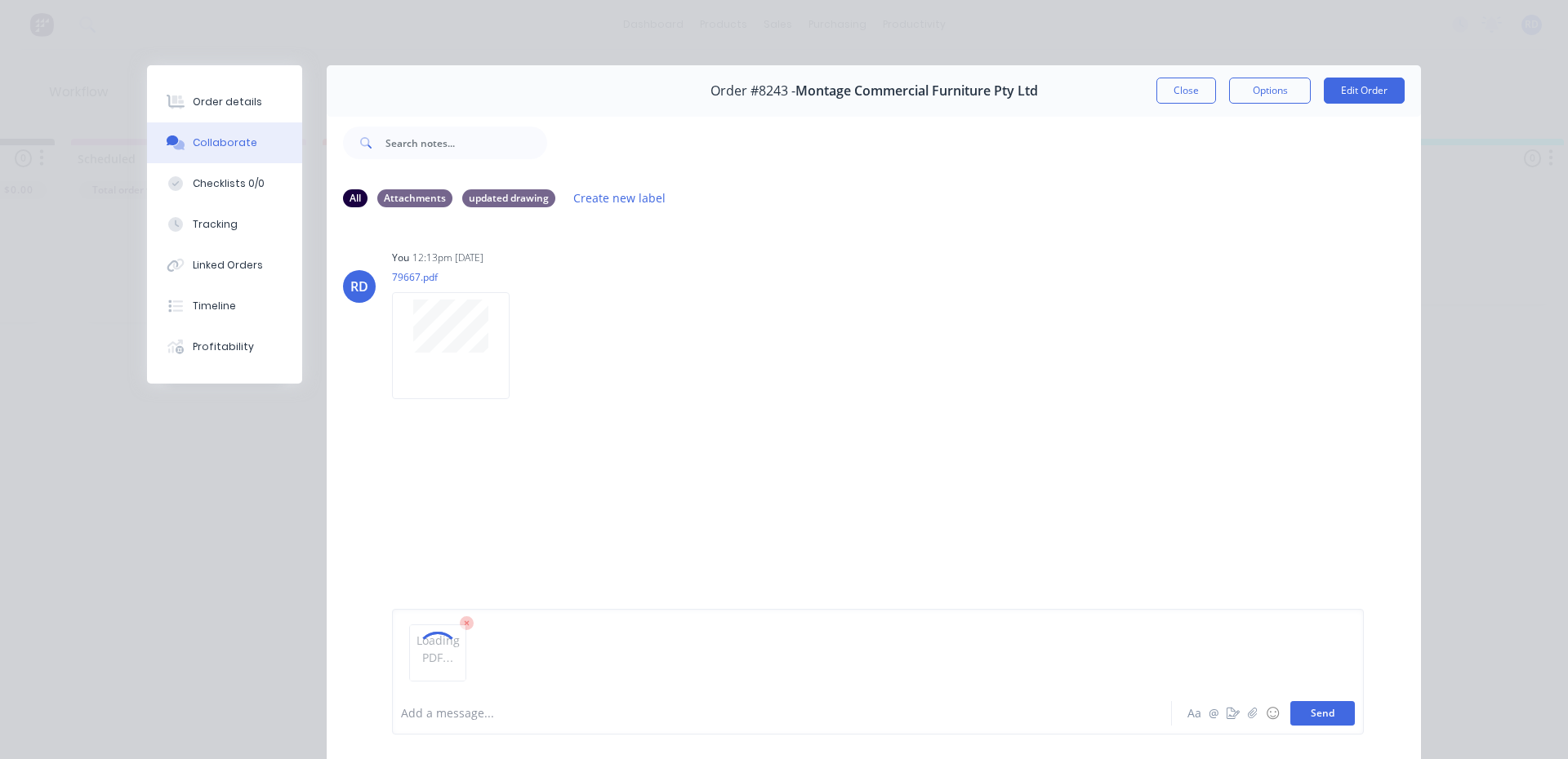
click at [1317, 720] on button "Send" at bounding box center [1322, 713] width 65 height 25
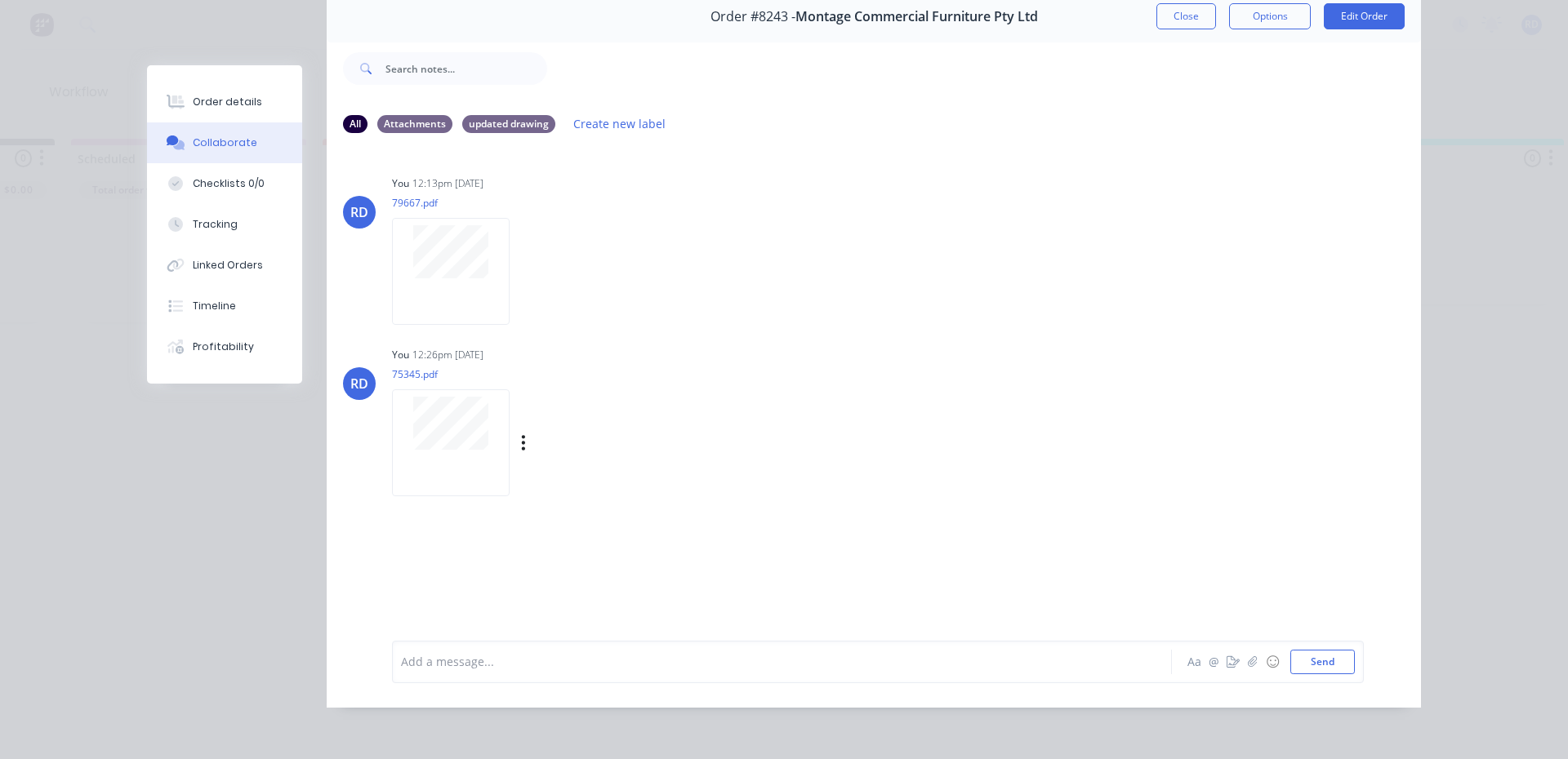
scroll to position [5, 0]
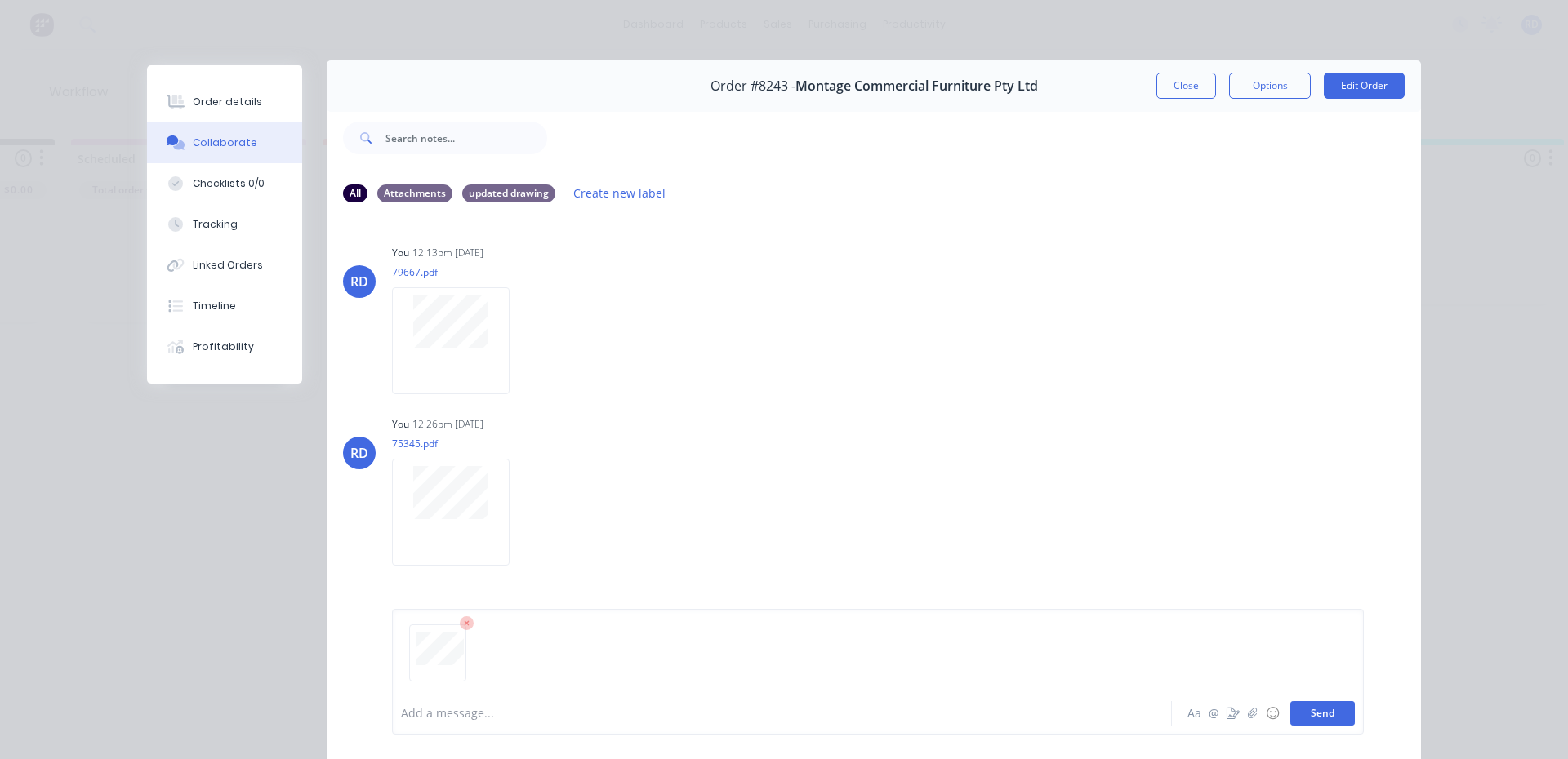
click at [1324, 714] on button "Send" at bounding box center [1322, 713] width 65 height 25
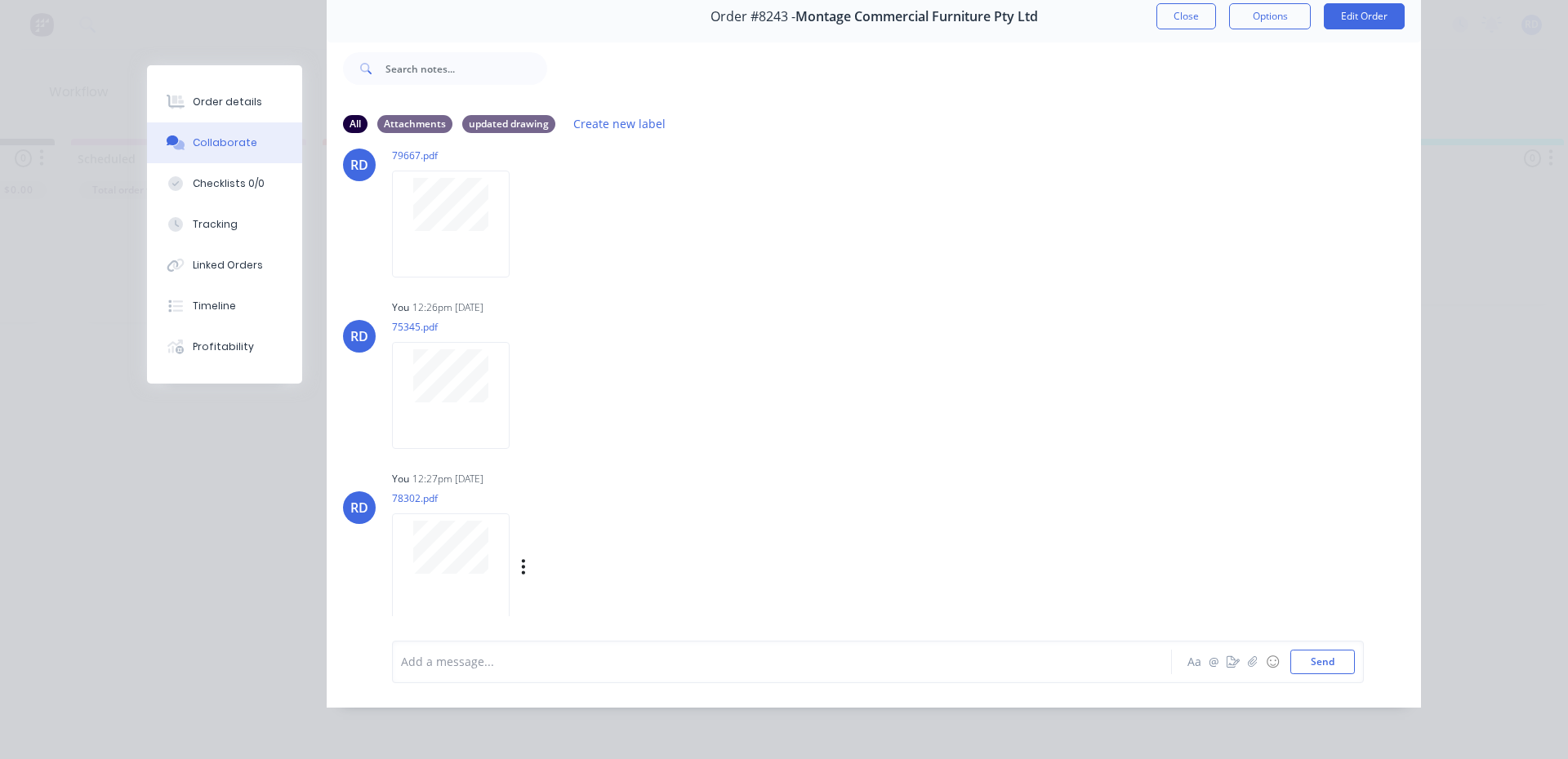
scroll to position [0, 0]
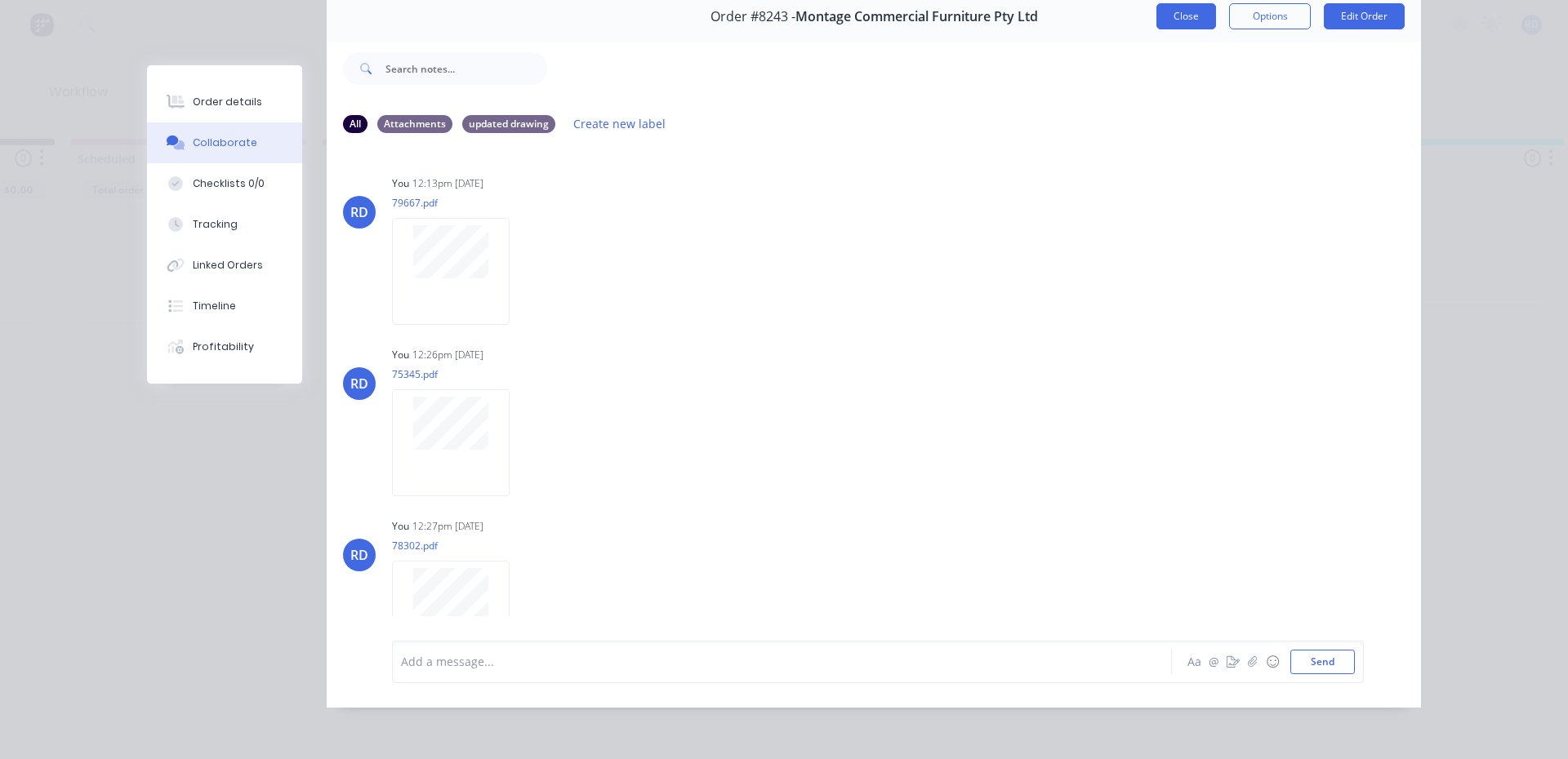
click at [1187, 15] on button "Close" at bounding box center [1186, 16] width 60 height 26
